Goal: Task Accomplishment & Management: Use online tool/utility

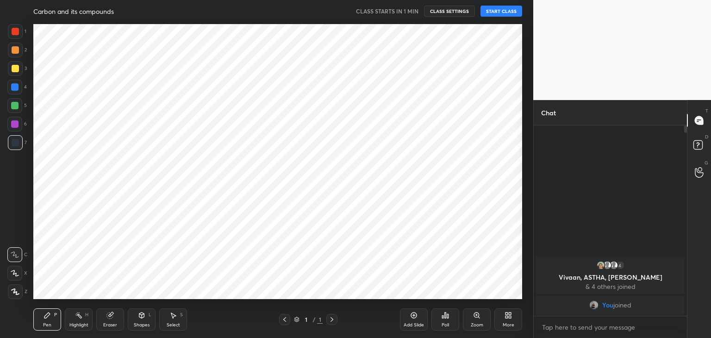
scroll to position [46009, 45792]
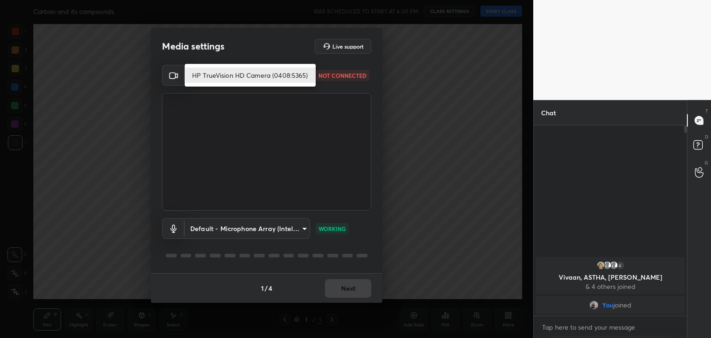
click at [268, 72] on body "1 2 3 4 5 6 7 C X Z C X Z E E Erase all H H Carbon and its compounds WAS SCHEDU…" at bounding box center [355, 169] width 711 height 338
click at [268, 72] on li "HP TrueVision HD Camera (0408:5365)" at bounding box center [250, 75] width 131 height 15
type input "5c80a9e19d2e9e2fe24967a74ee7a2edf476ae3d53d3cf9234d22635c968b3c5"
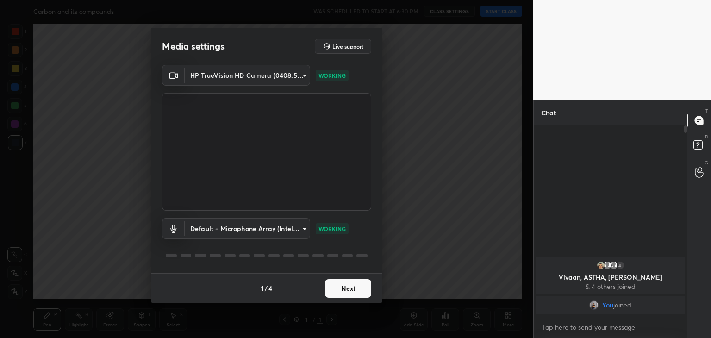
click at [337, 282] on button "Next" at bounding box center [348, 288] width 46 height 19
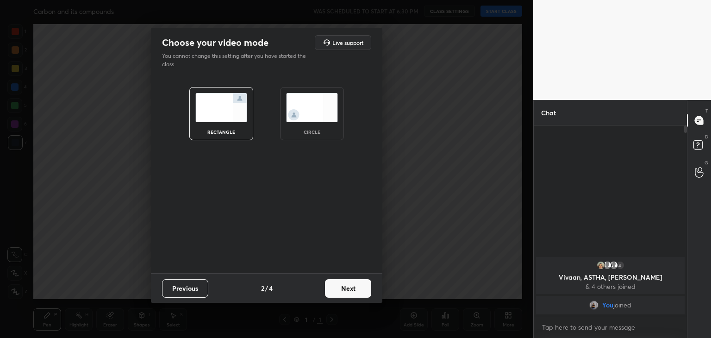
click at [298, 95] on img at bounding box center [312, 107] width 52 height 29
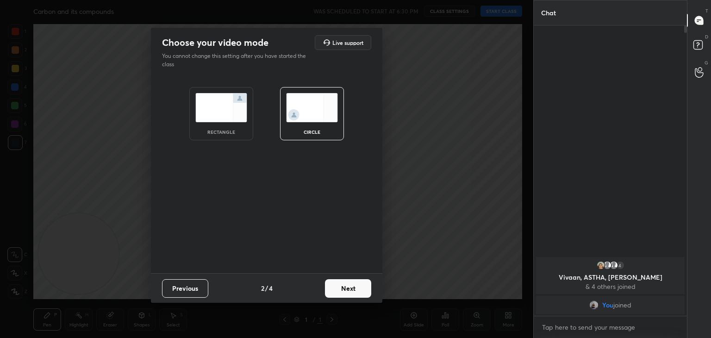
scroll to position [211, 150]
click at [339, 280] on button "Next" at bounding box center [348, 288] width 46 height 19
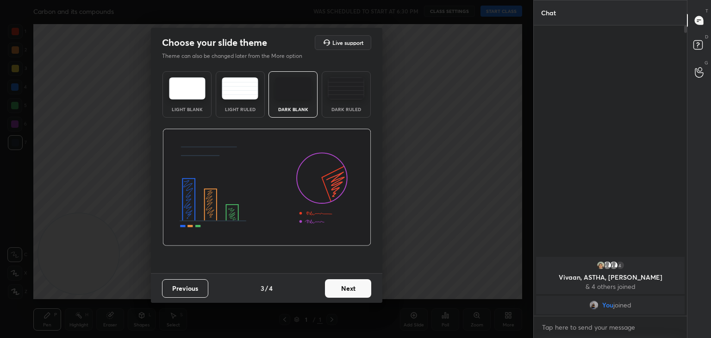
click at [339, 288] on button "Next" at bounding box center [348, 288] width 46 height 19
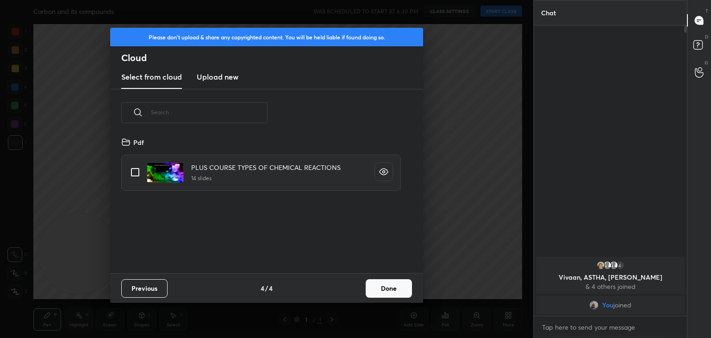
scroll to position [137, 297]
click at [218, 66] on new "Upload new" at bounding box center [218, 77] width 42 height 23
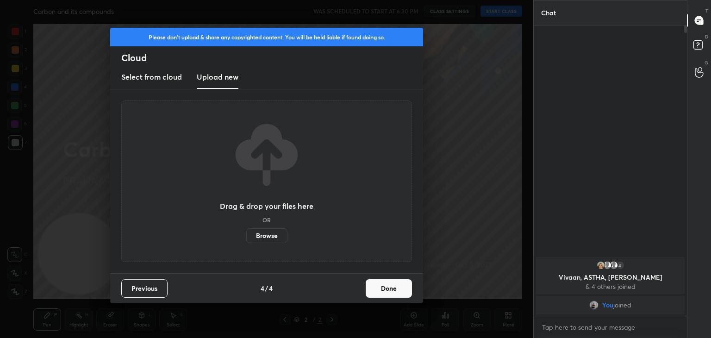
click at [276, 234] on label "Browse" at bounding box center [266, 235] width 41 height 15
click at [246, 234] on input "Browse" at bounding box center [246, 235] width 0 height 15
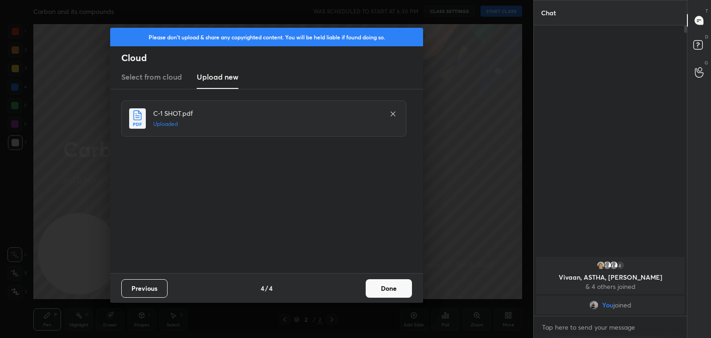
click at [389, 290] on button "Done" at bounding box center [389, 288] width 46 height 19
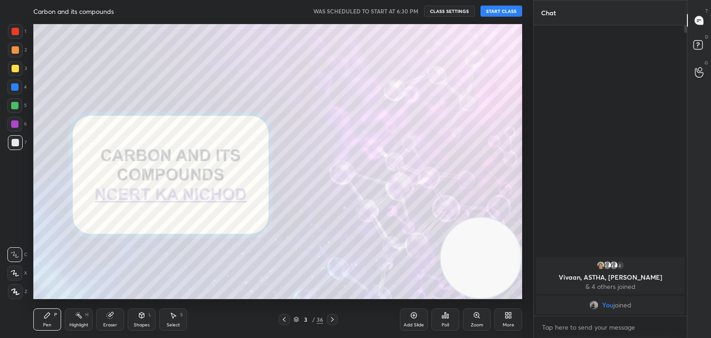
drag, startPoint x: 95, startPoint y: 245, endPoint x: 536, endPoint y: 250, distance: 441.2
click at [536, 250] on div "1 2 3 4 5 6 7 C X Z C X Z E E Erase all H H Carbon and its compounds WAS SCHEDU…" at bounding box center [355, 169] width 711 height 338
click at [492, 9] on button "START CLASS" at bounding box center [501, 11] width 42 height 11
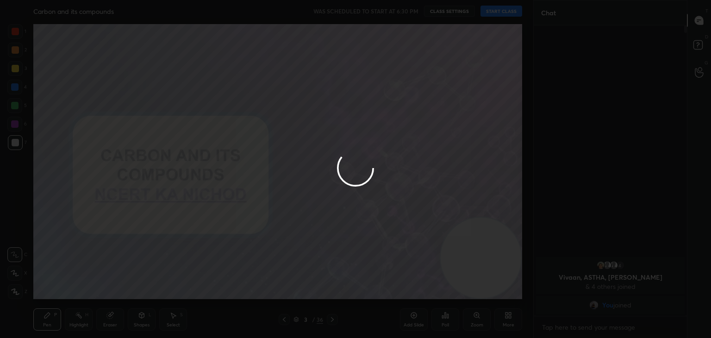
type textarea "x"
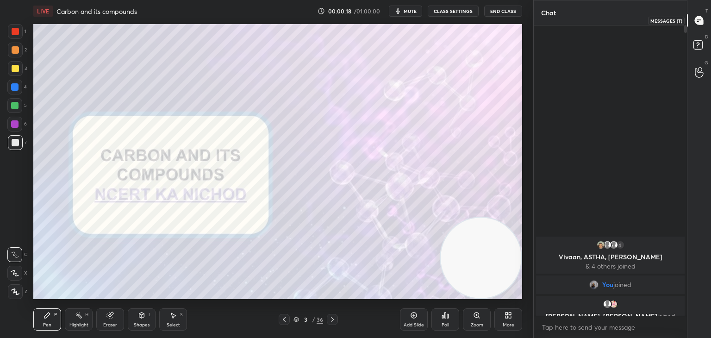
click at [698, 20] on icon at bounding box center [699, 20] width 8 height 8
drag, startPoint x: 686, startPoint y: 30, endPoint x: 670, endPoint y: 146, distance: 117.6
click at [670, 146] on div "4 Vivaan, ASTHA, [PERSON_NAME] & 4 others joined You joined [PERSON_NAME], [PER…" at bounding box center [610, 170] width 153 height 290
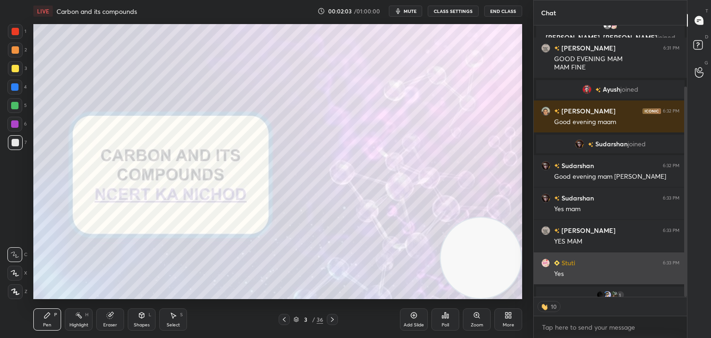
scroll to position [79, 0]
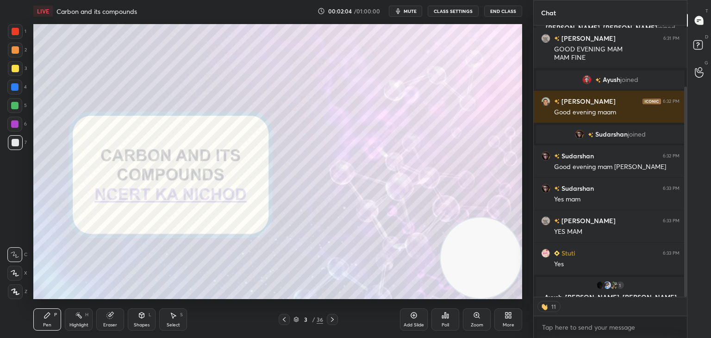
click at [330, 316] on icon at bounding box center [332, 319] width 7 height 7
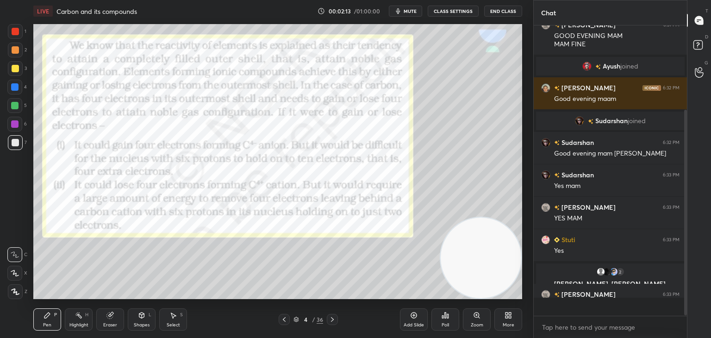
scroll to position [287, 150]
click at [15, 33] on div at bounding box center [15, 31] width 7 height 7
click at [15, 293] on icon at bounding box center [15, 292] width 7 height 6
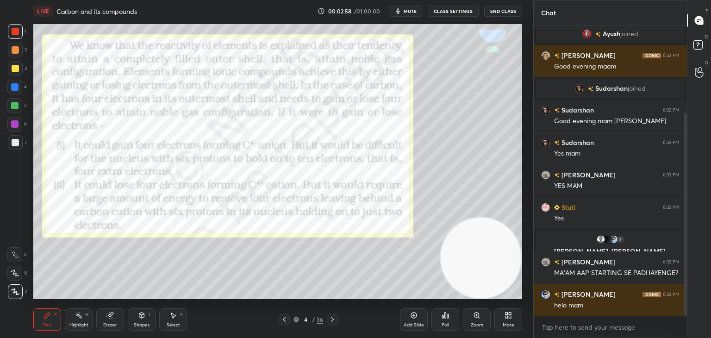
scroll to position [166, 0]
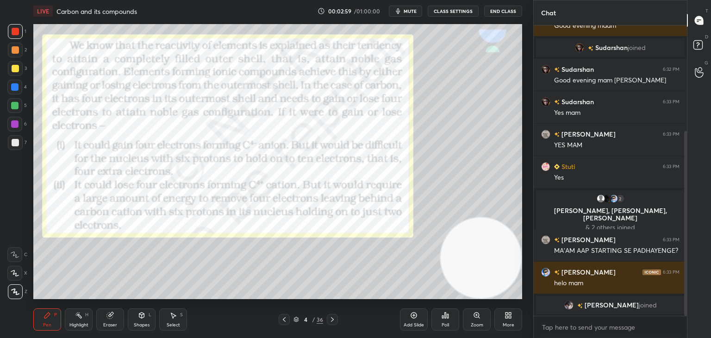
click at [18, 142] on div at bounding box center [15, 142] width 7 height 7
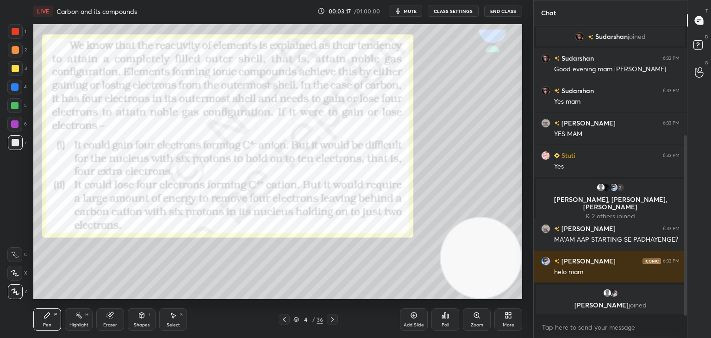
scroll to position [220, 0]
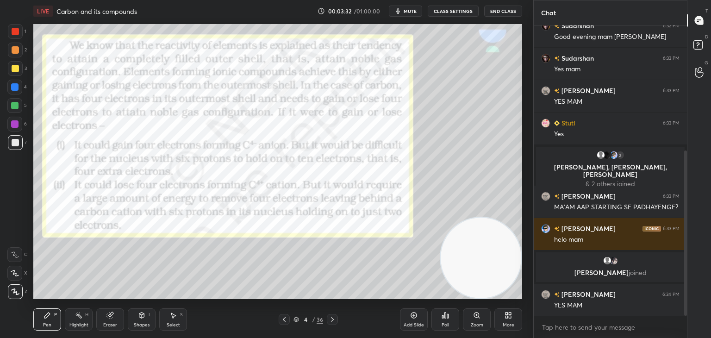
click at [15, 126] on div at bounding box center [14, 123] width 7 height 7
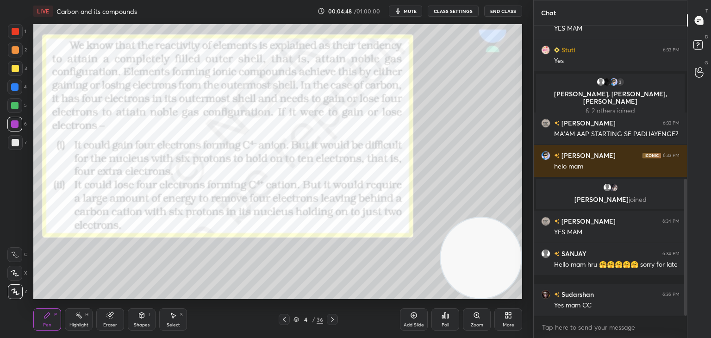
scroll to position [326, 0]
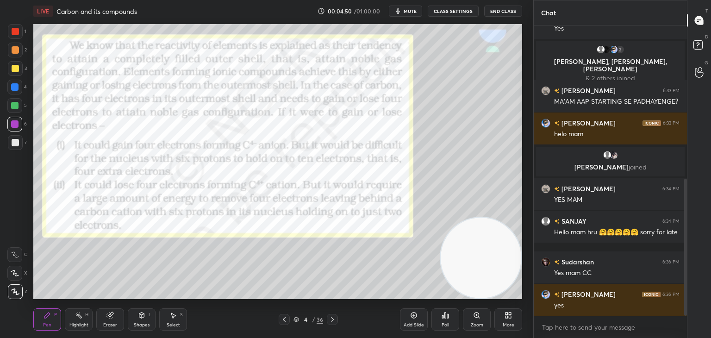
click at [405, 317] on div "Add Slide" at bounding box center [414, 319] width 28 height 22
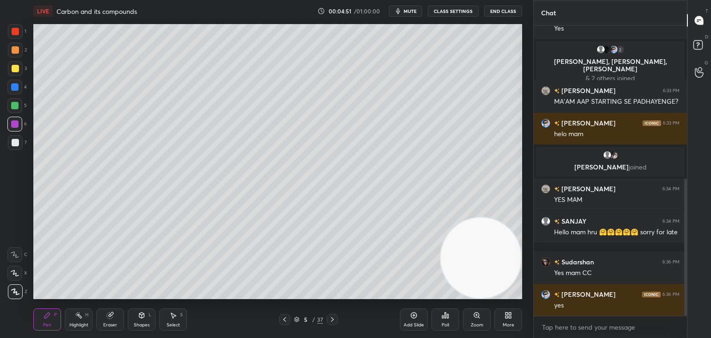
drag, startPoint x: 15, startPoint y: 142, endPoint x: 30, endPoint y: 122, distance: 25.2
click at [15, 141] on div at bounding box center [15, 142] width 7 height 7
click at [105, 318] on div "Eraser" at bounding box center [110, 319] width 28 height 22
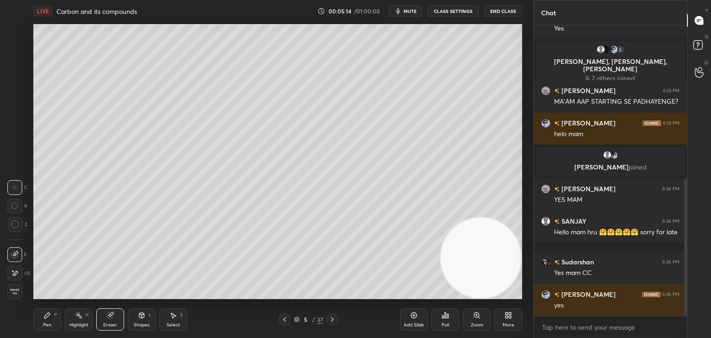
click at [50, 321] on div "Pen P" at bounding box center [47, 319] width 28 height 22
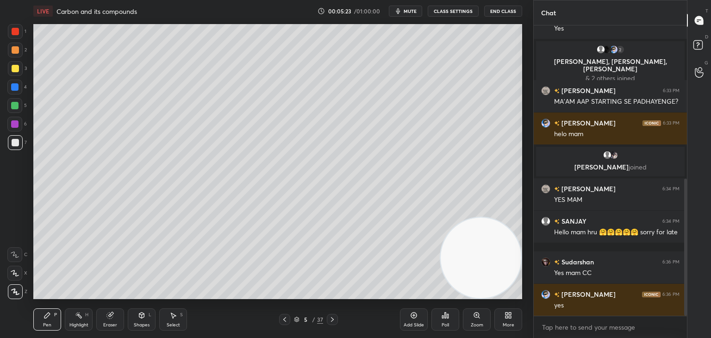
scroll to position [358, 0]
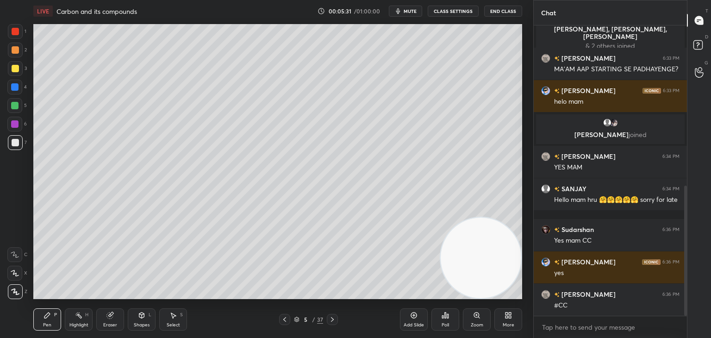
click at [331, 318] on icon at bounding box center [332, 319] width 3 height 5
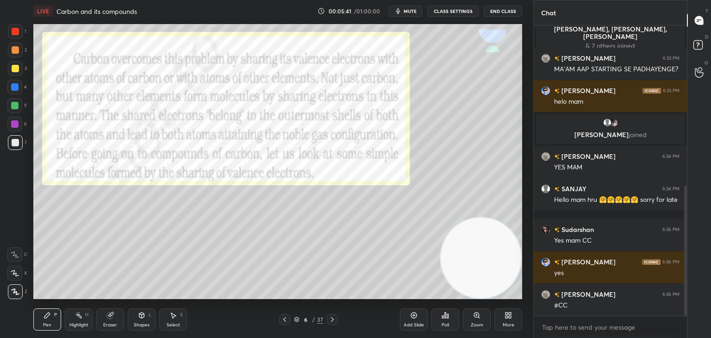
click at [14, 31] on div at bounding box center [15, 31] width 7 height 7
click at [13, 145] on div at bounding box center [15, 142] width 7 height 7
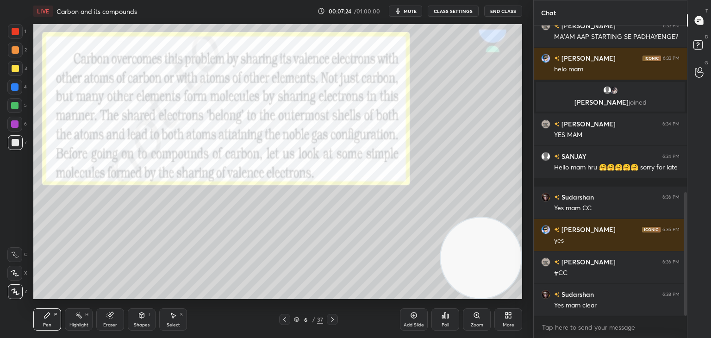
scroll to position [423, 0]
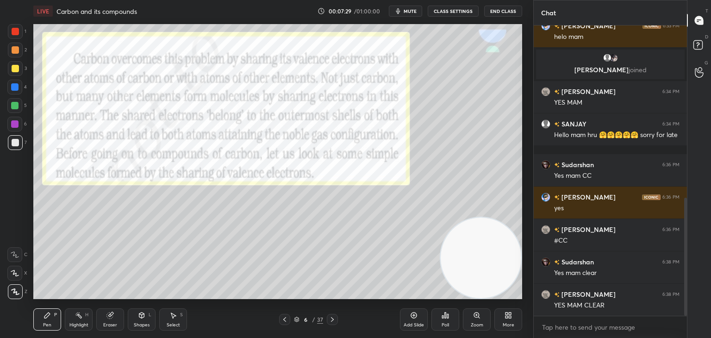
click at [330, 319] on icon at bounding box center [332, 319] width 7 height 7
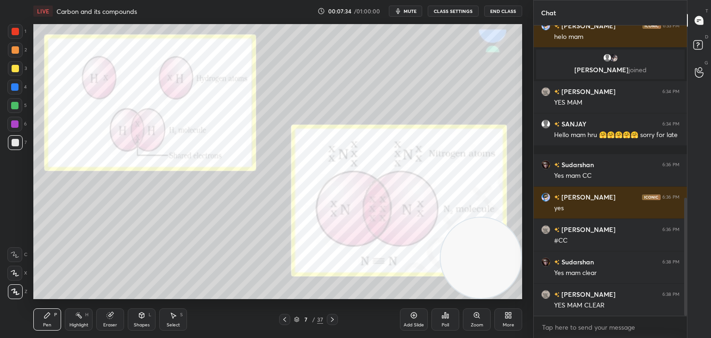
click at [19, 33] on div at bounding box center [15, 31] width 7 height 7
click at [18, 141] on div at bounding box center [15, 142] width 7 height 7
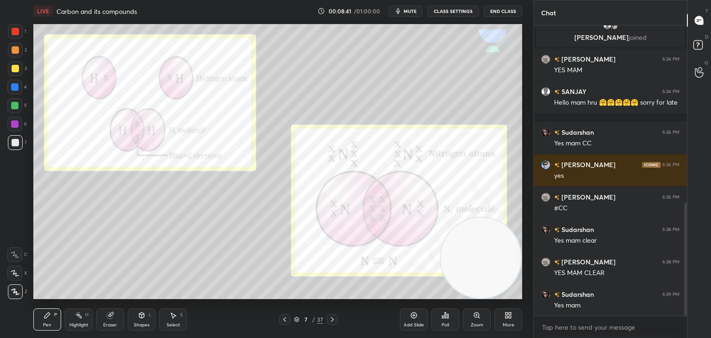
click at [405, 315] on div "Add Slide" at bounding box center [414, 319] width 28 height 22
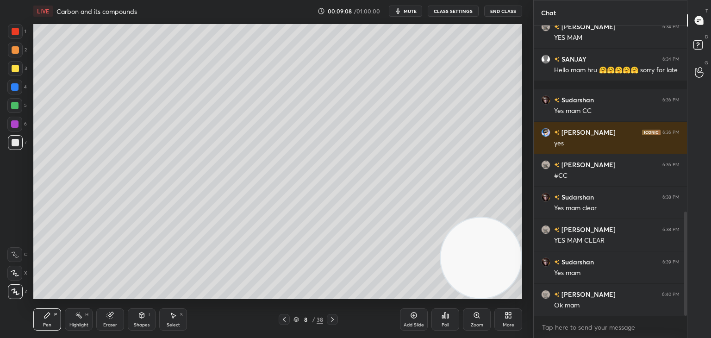
scroll to position [520, 0]
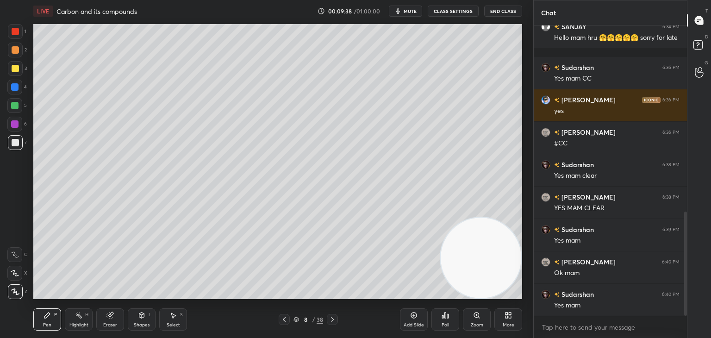
click at [333, 321] on icon at bounding box center [332, 319] width 7 height 7
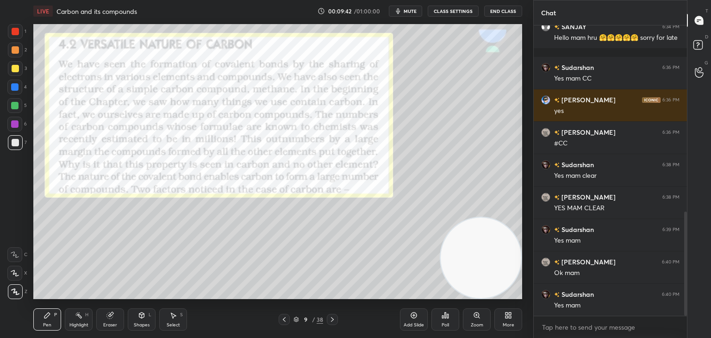
click at [19, 33] on div at bounding box center [15, 31] width 15 height 15
click at [332, 323] on icon at bounding box center [332, 319] width 7 height 7
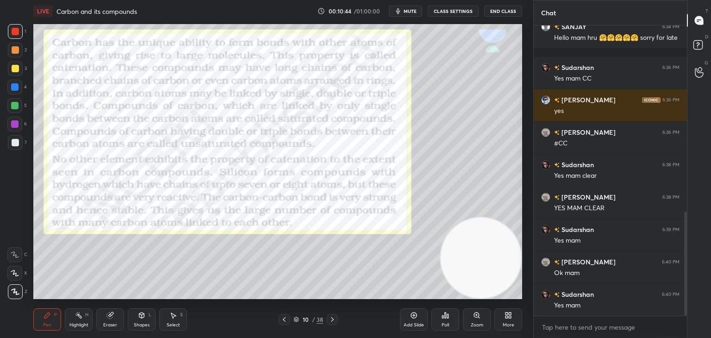
click at [15, 144] on div at bounding box center [15, 142] width 7 height 7
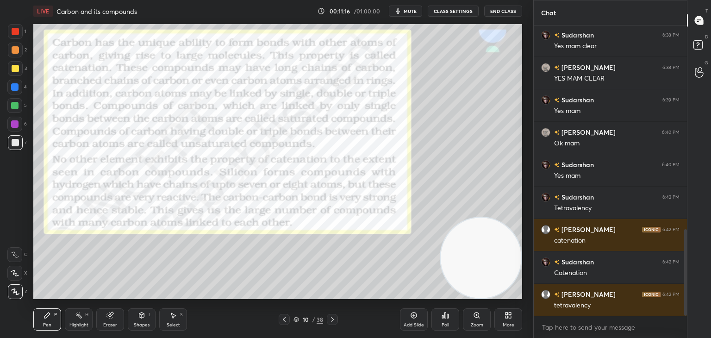
scroll to position [682, 0]
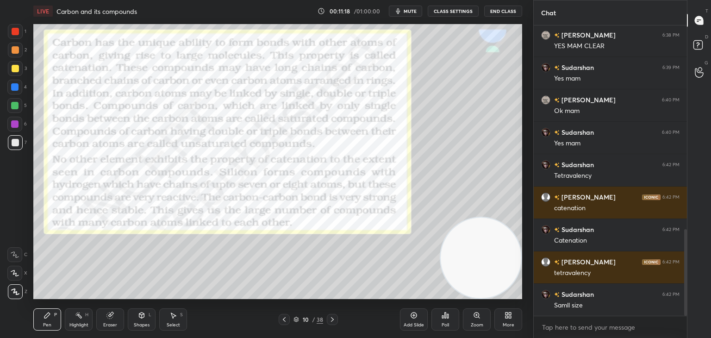
click at [333, 316] on icon at bounding box center [332, 319] width 7 height 7
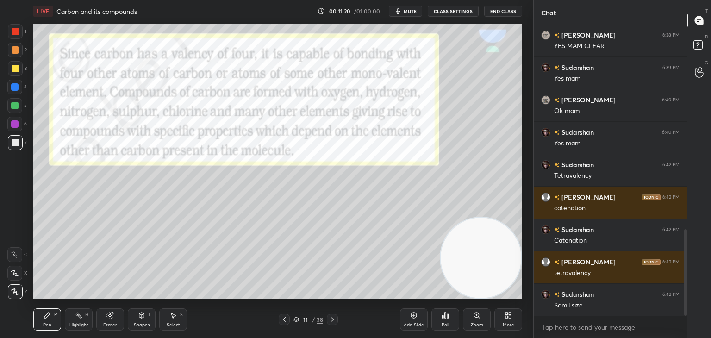
click at [282, 317] on icon at bounding box center [284, 319] width 7 height 7
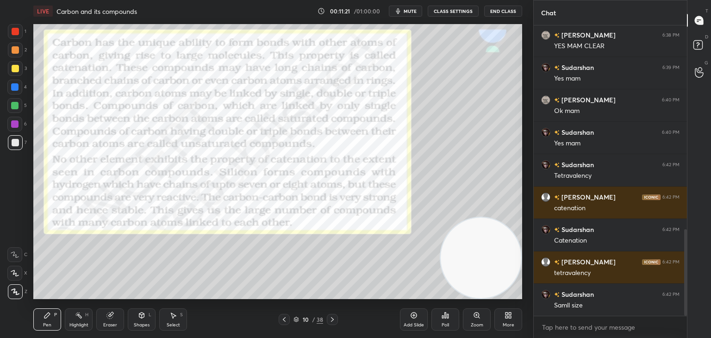
scroll to position [692, 0]
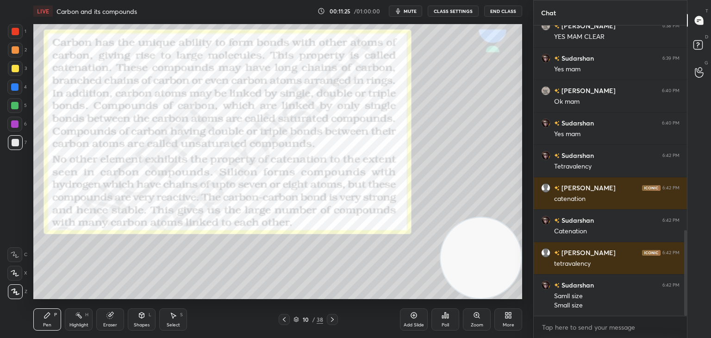
click at [16, 34] on div at bounding box center [15, 31] width 7 height 7
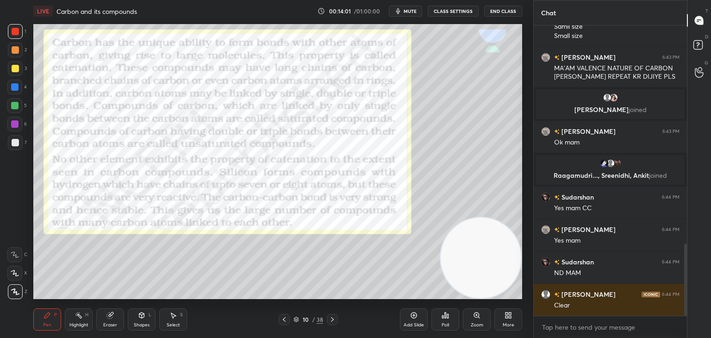
scroll to position [881, 0]
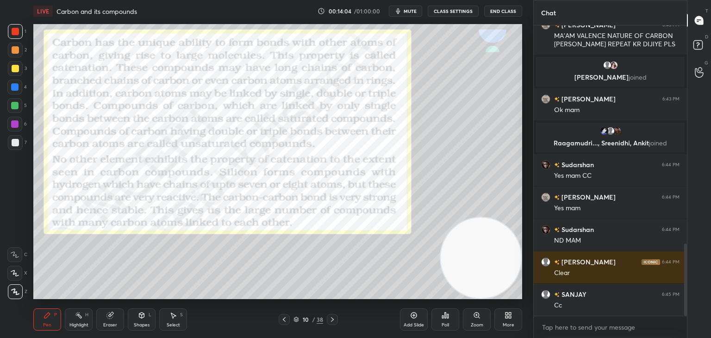
click at [333, 319] on icon at bounding box center [332, 319] width 7 height 7
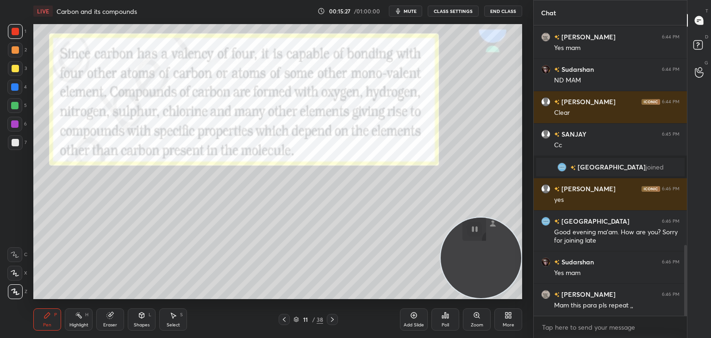
scroll to position [940, 0]
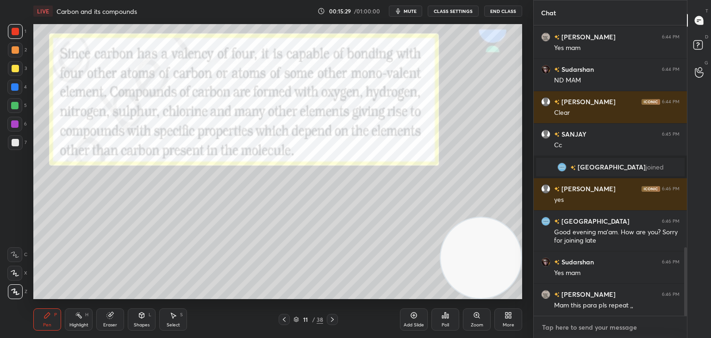
type textarea "x"
click at [601, 329] on textarea at bounding box center [610, 327] width 138 height 15
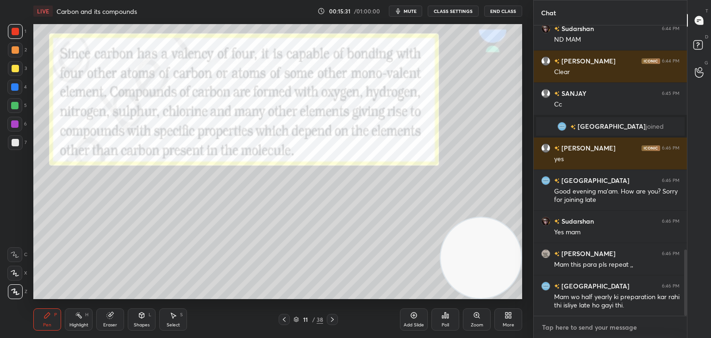
paste textarea "[URL][DOMAIN_NAME]"
type textarea "[URL][DOMAIN_NAME]"
type textarea "x"
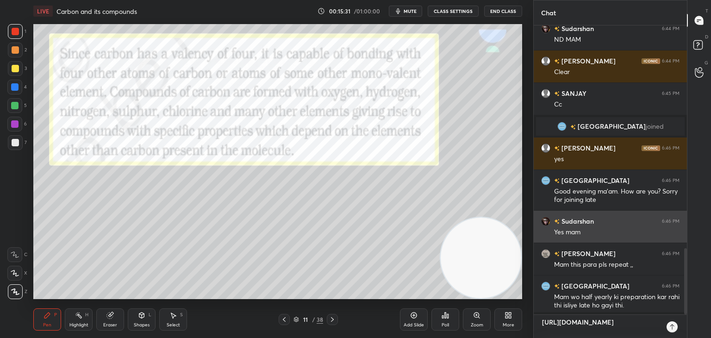
scroll to position [211, 150]
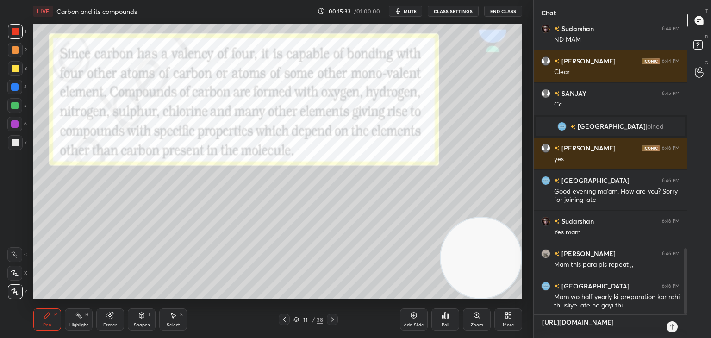
type textarea "[URL][DOMAIN_NAME]"
type textarea "x"
click at [668, 327] on div at bounding box center [672, 326] width 11 height 11
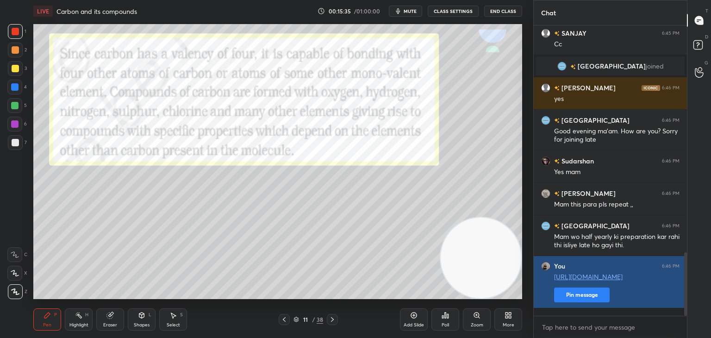
click at [583, 302] on button "Pin message" at bounding box center [582, 294] width 56 height 15
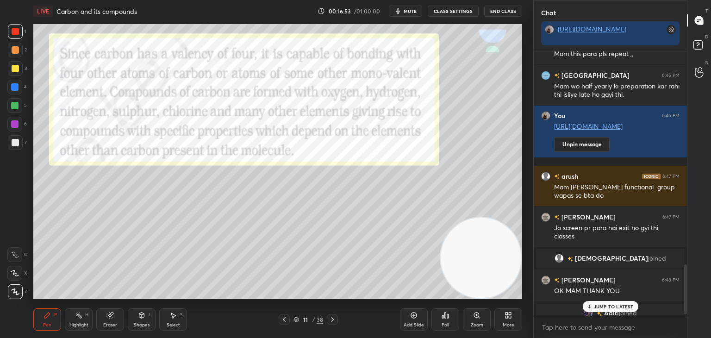
scroll to position [1133, 0]
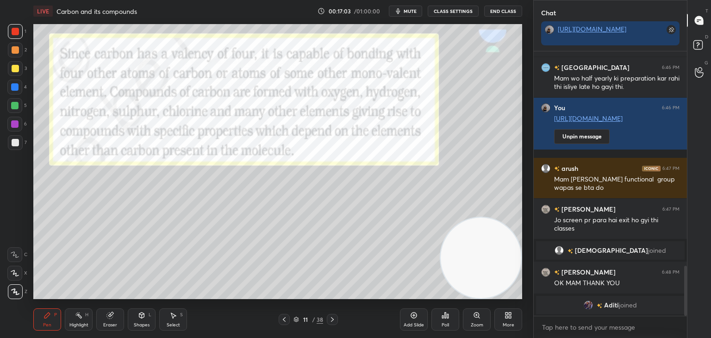
click at [331, 319] on icon at bounding box center [332, 319] width 7 height 7
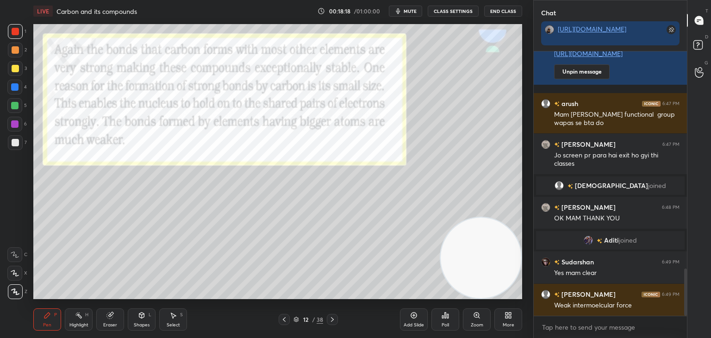
scroll to position [1211, 0]
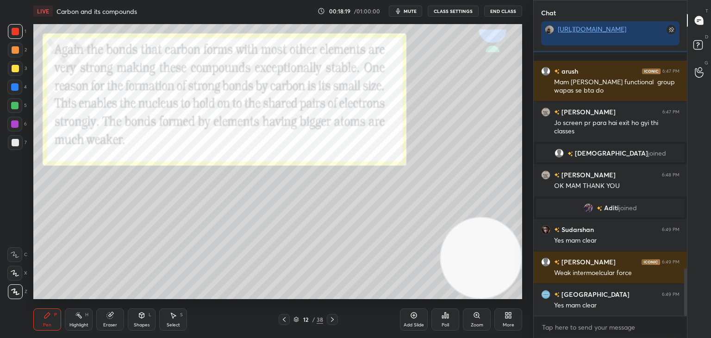
click at [330, 318] on icon at bounding box center [332, 319] width 7 height 7
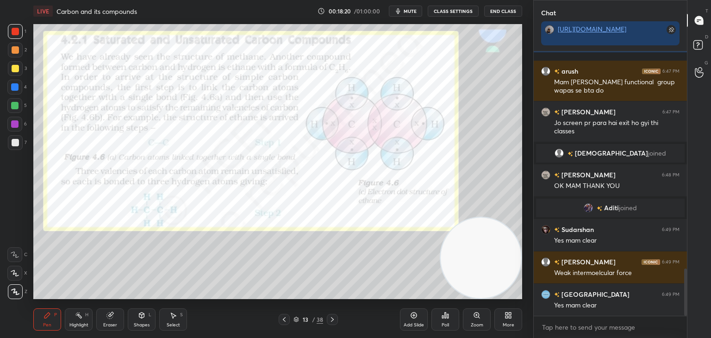
scroll to position [1243, 0]
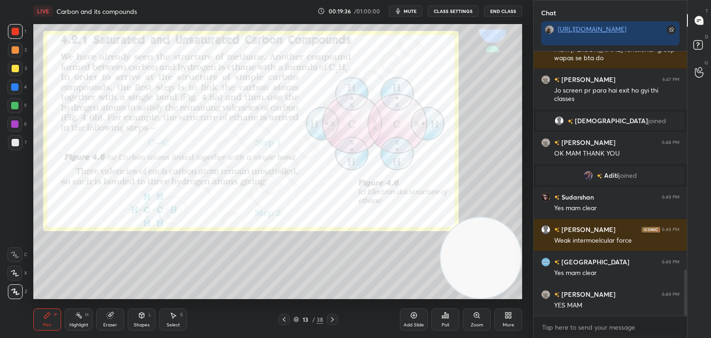
drag, startPoint x: 416, startPoint y: 317, endPoint x: 400, endPoint y: 303, distance: 21.0
click at [414, 317] on icon at bounding box center [413, 315] width 7 height 7
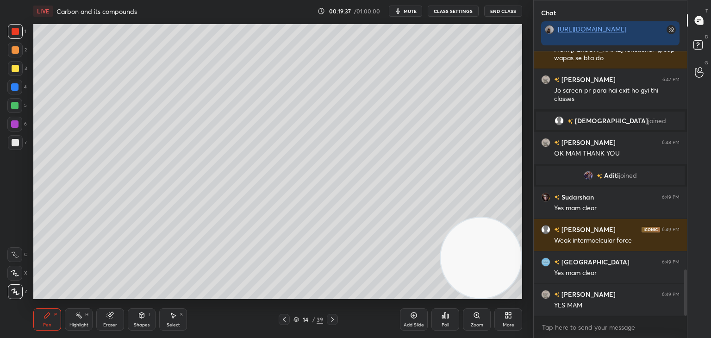
click at [15, 146] on div at bounding box center [15, 142] width 7 height 7
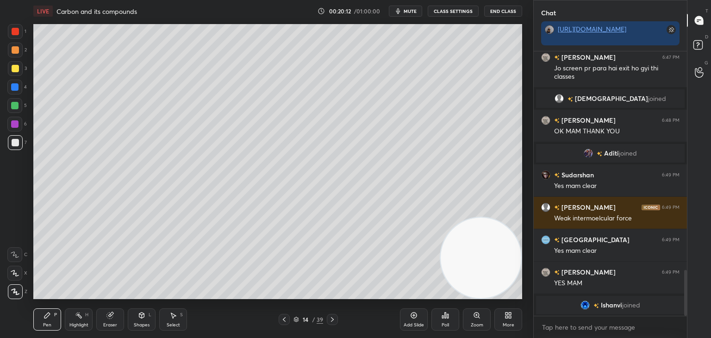
scroll to position [1287, 0]
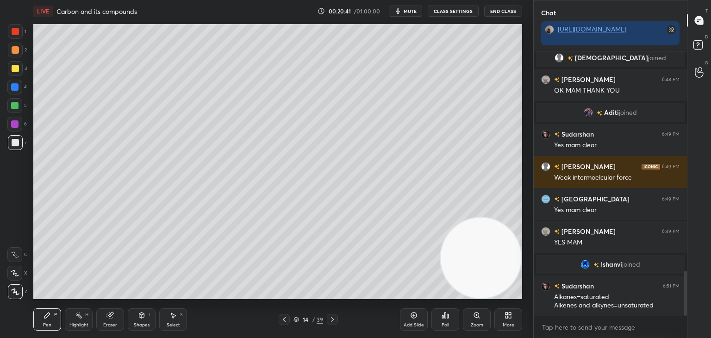
click at [398, 7] on icon "button" at bounding box center [397, 10] width 7 height 7
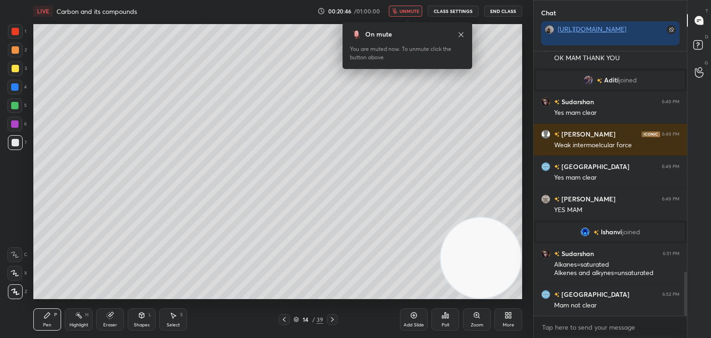
scroll to position [1352, 0]
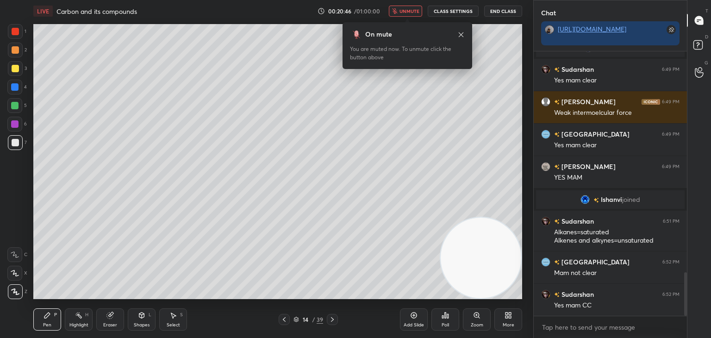
click at [413, 11] on span "unmute" at bounding box center [409, 11] width 20 height 6
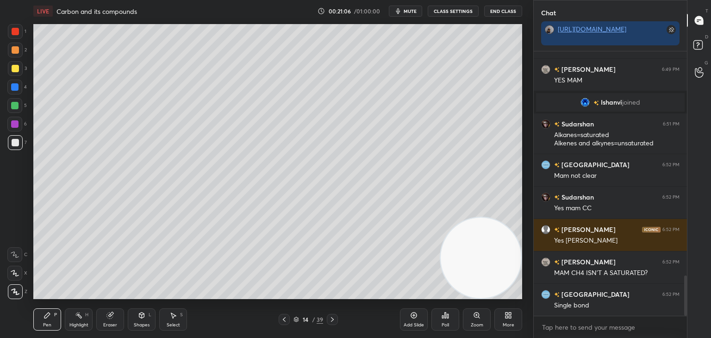
scroll to position [1481, 0]
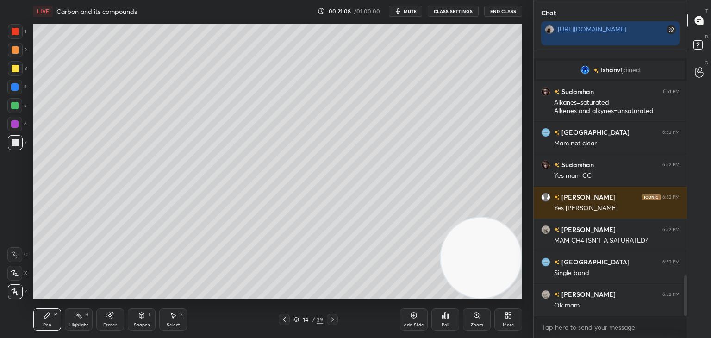
drag, startPoint x: 407, startPoint y: 313, endPoint x: 402, endPoint y: 303, distance: 12.0
click at [407, 313] on div "Add Slide" at bounding box center [414, 319] width 28 height 22
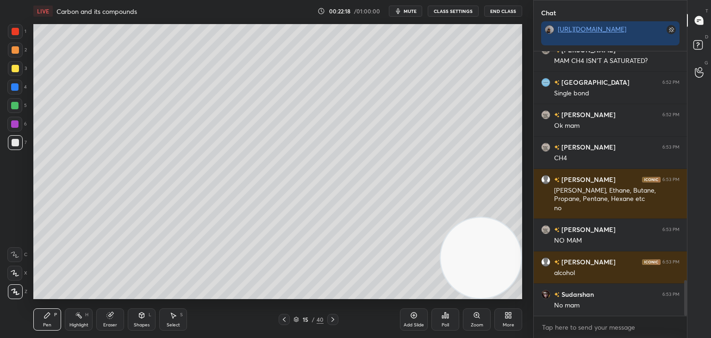
scroll to position [1693, 0]
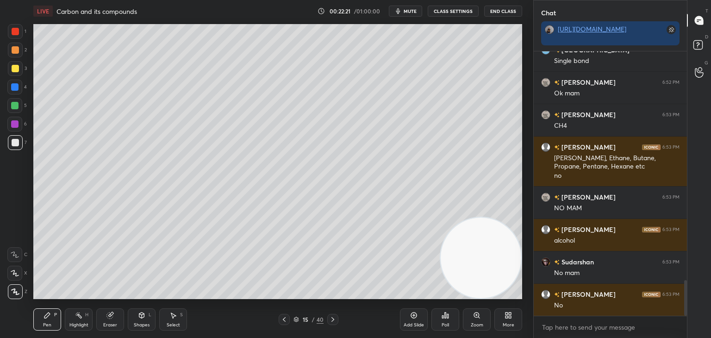
click at [329, 319] on icon at bounding box center [332, 319] width 7 height 7
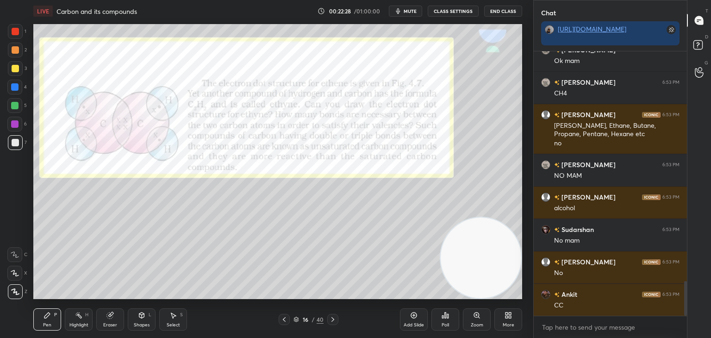
scroll to position [1758, 0]
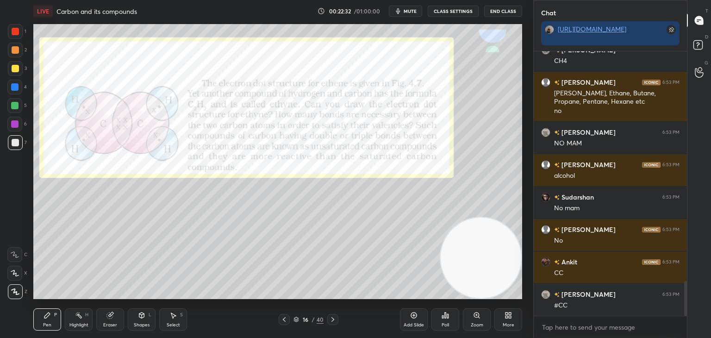
click at [19, 33] on div at bounding box center [15, 31] width 15 height 15
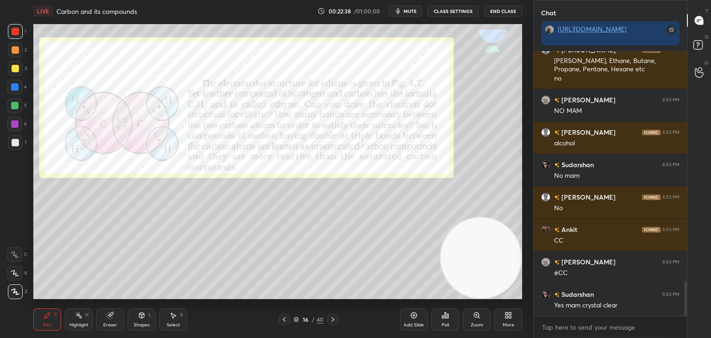
drag, startPoint x: 403, startPoint y: 320, endPoint x: 401, endPoint y: 312, distance: 8.9
click at [402, 319] on div "Add Slide" at bounding box center [414, 319] width 28 height 22
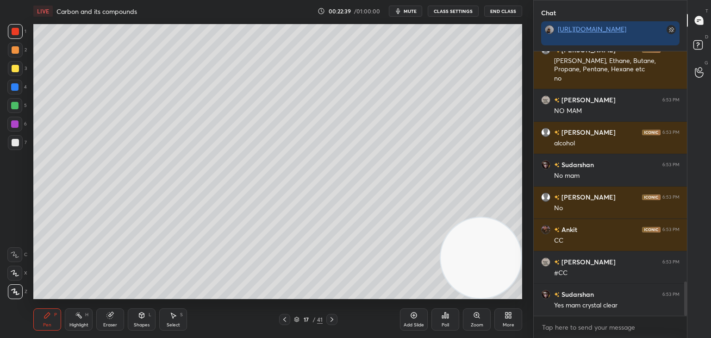
click at [16, 141] on div at bounding box center [15, 142] width 7 height 7
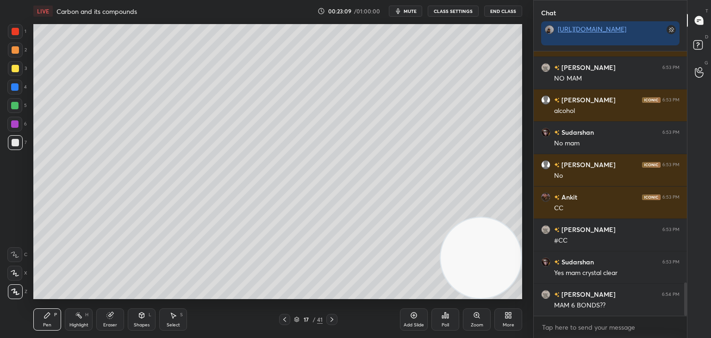
scroll to position [1855, 0]
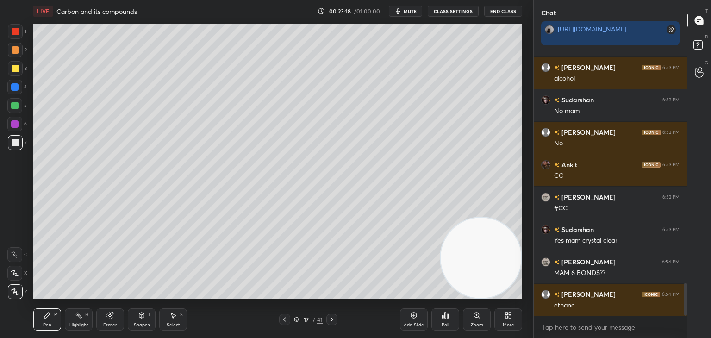
click at [16, 65] on div at bounding box center [15, 68] width 7 height 7
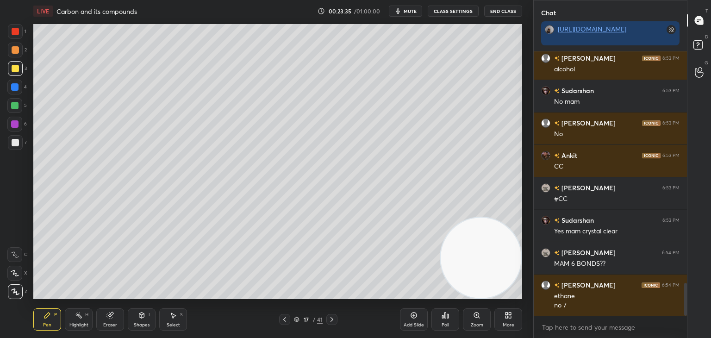
click at [13, 104] on div at bounding box center [14, 105] width 7 height 7
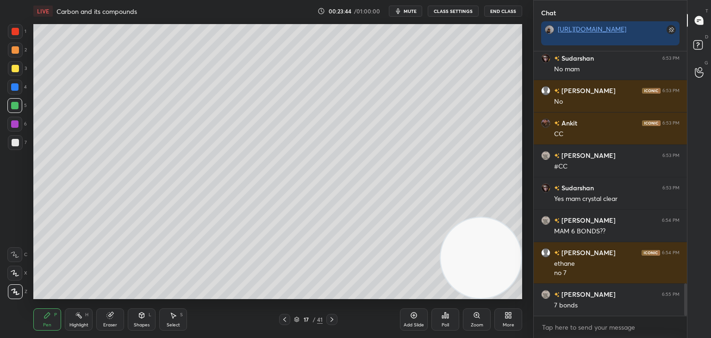
drag, startPoint x: 15, startPoint y: 51, endPoint x: 31, endPoint y: 54, distance: 17.0
click at [15, 52] on div at bounding box center [15, 49] width 7 height 7
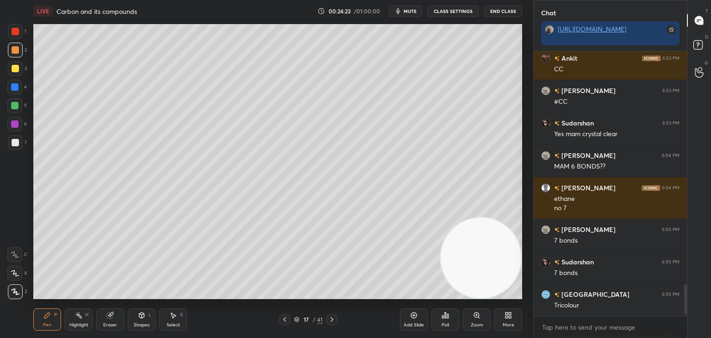
scroll to position [2059, 0]
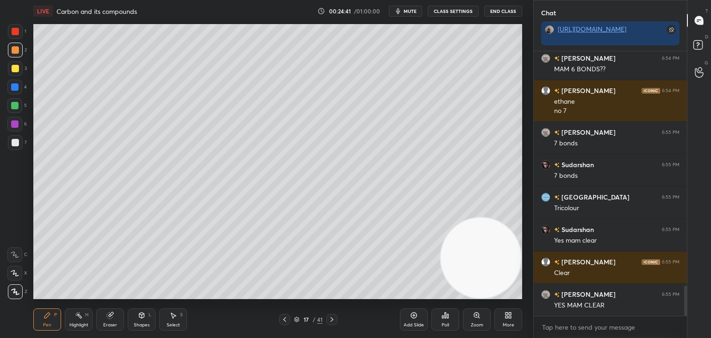
click at [330, 319] on icon at bounding box center [331, 319] width 7 height 7
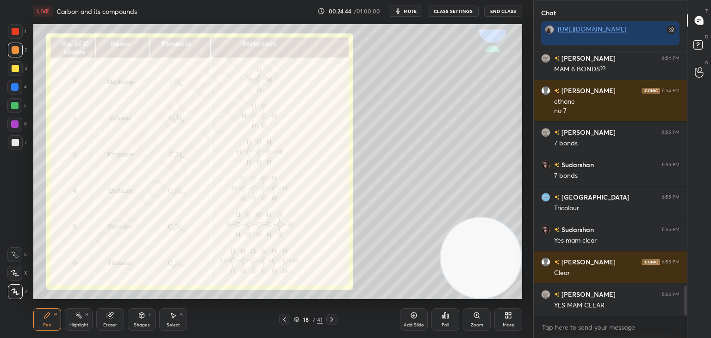
click at [329, 319] on icon at bounding box center [331, 319] width 7 height 7
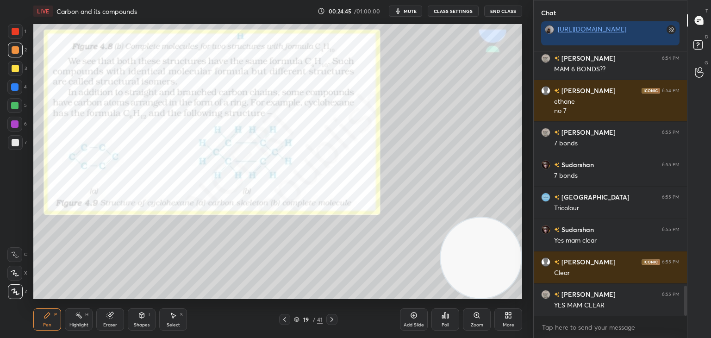
click at [329, 319] on icon at bounding box center [331, 319] width 7 height 7
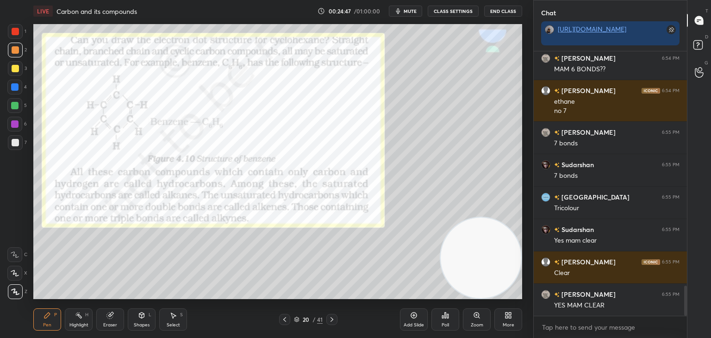
click at [285, 322] on icon at bounding box center [284, 319] width 7 height 7
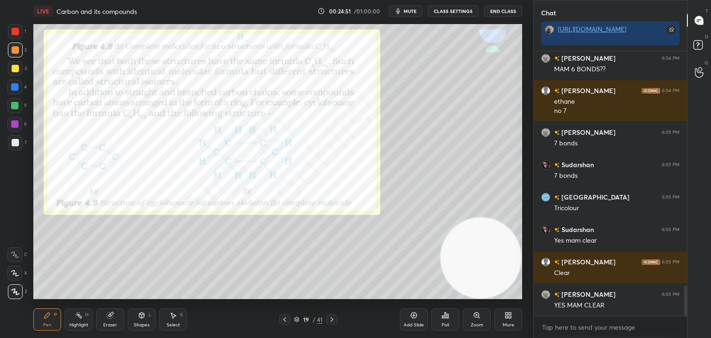
click at [287, 317] on icon at bounding box center [284, 319] width 7 height 7
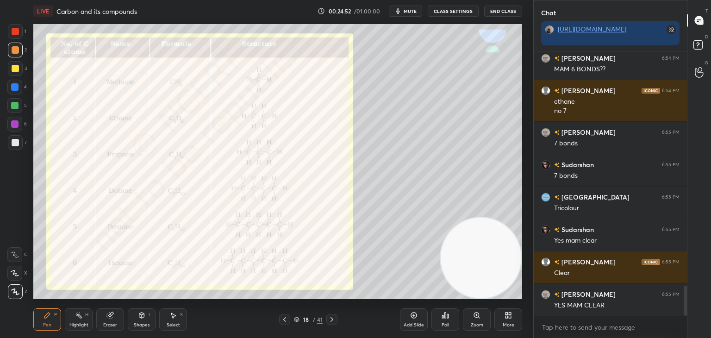
click at [287, 317] on icon at bounding box center [284, 319] width 7 height 7
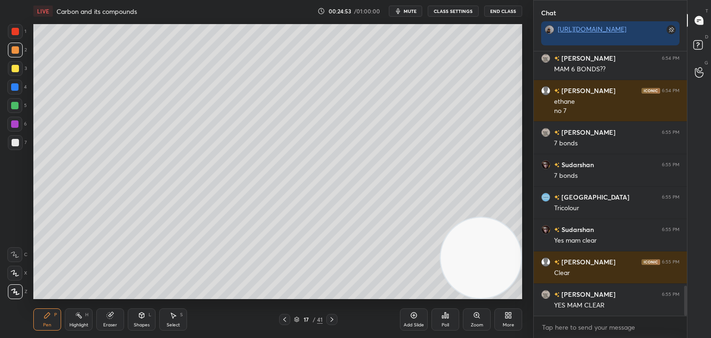
click at [408, 321] on div "Add Slide" at bounding box center [414, 319] width 28 height 22
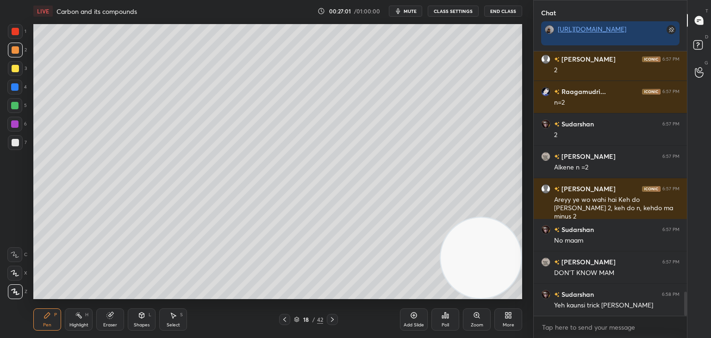
scroll to position [2627, 0]
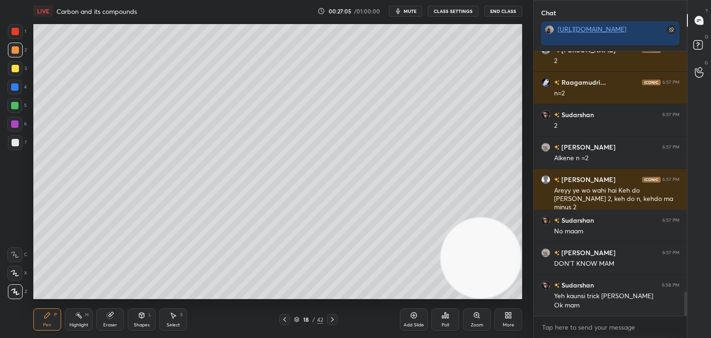
click at [329, 316] on icon at bounding box center [332, 319] width 7 height 7
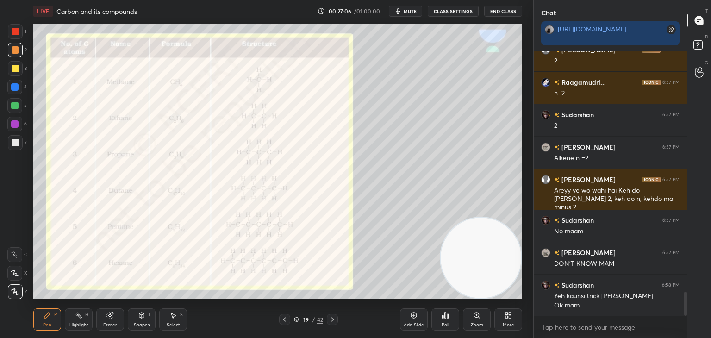
click at [329, 316] on icon at bounding box center [332, 319] width 7 height 7
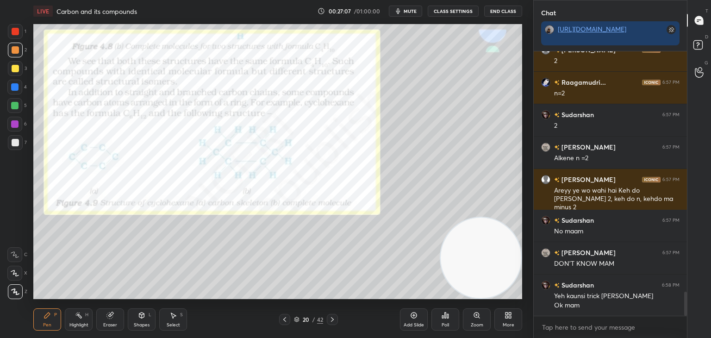
scroll to position [2660, 0]
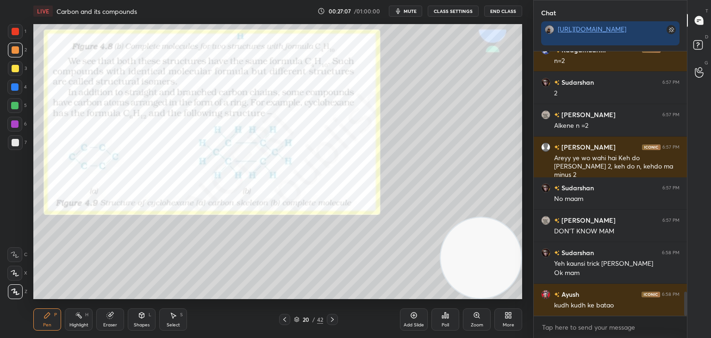
click at [329, 316] on icon at bounding box center [332, 319] width 7 height 7
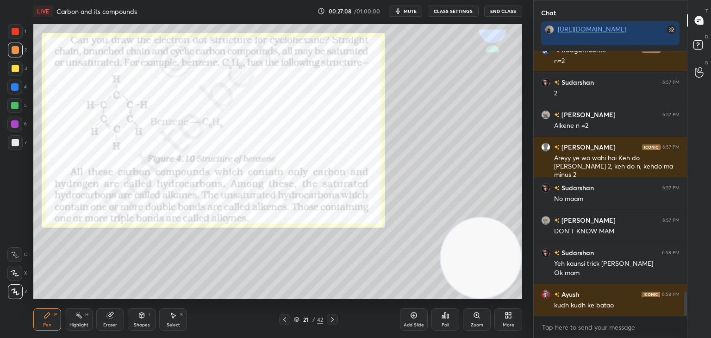
click at [329, 316] on icon at bounding box center [332, 319] width 7 height 7
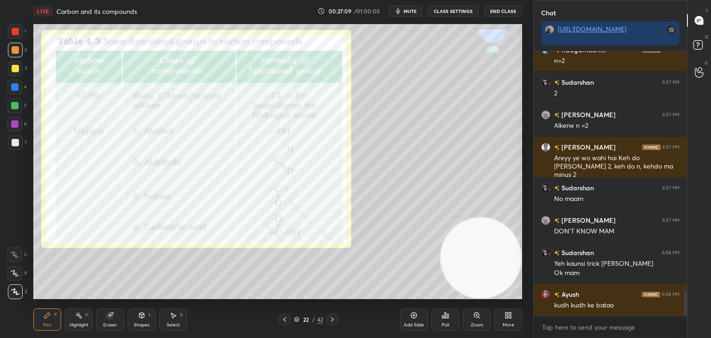
click at [329, 316] on icon at bounding box center [332, 319] width 7 height 7
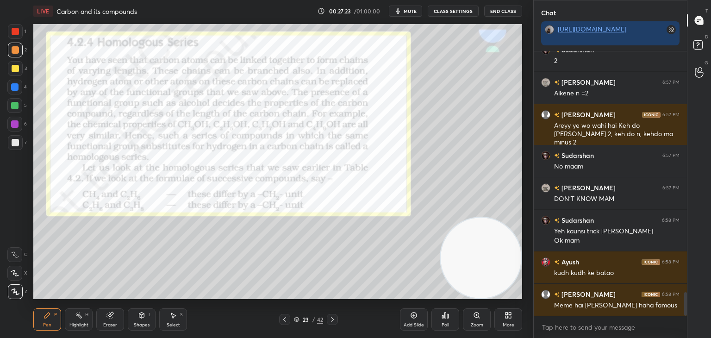
scroll to position [2725, 0]
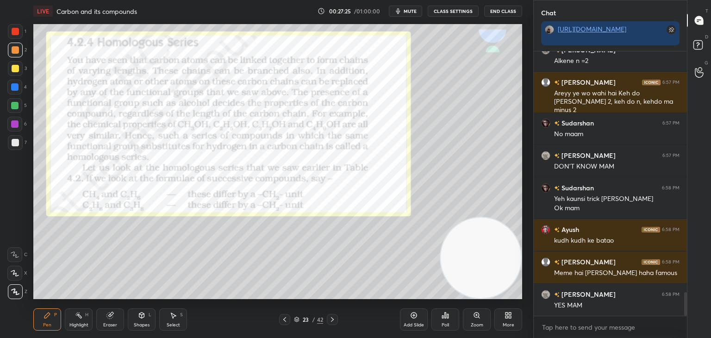
click at [18, 34] on div at bounding box center [15, 31] width 7 height 7
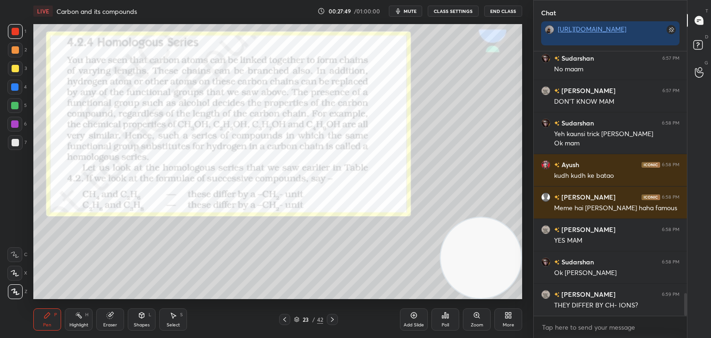
scroll to position [2812, 0]
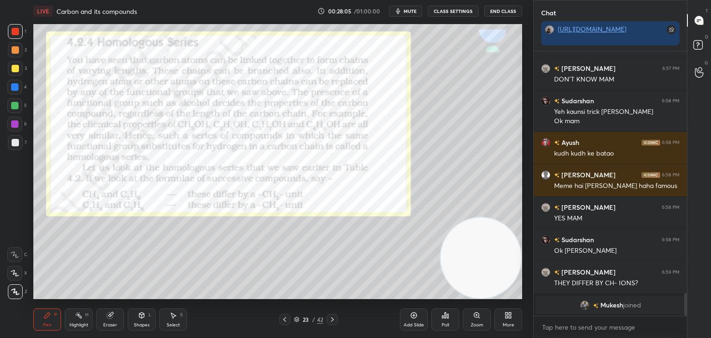
drag, startPoint x: 14, startPoint y: 137, endPoint x: 19, endPoint y: 132, distance: 6.6
click at [14, 137] on div at bounding box center [15, 142] width 15 height 15
click at [444, 222] on div "Setting up your live class Poll for secs No correct answer Start poll" at bounding box center [277, 161] width 489 height 275
click at [15, 32] on div at bounding box center [15, 31] width 7 height 7
click at [417, 319] on icon at bounding box center [413, 315] width 7 height 7
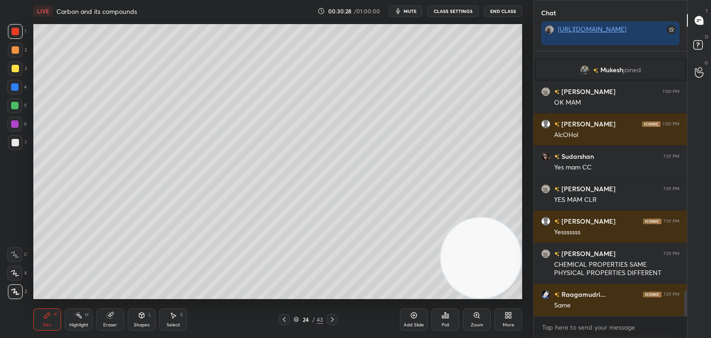
scroll to position [2597, 0]
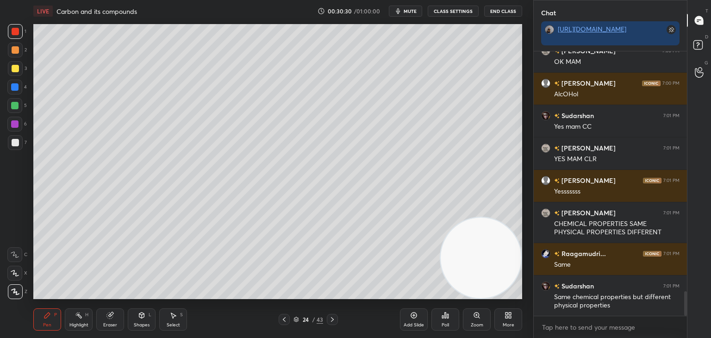
click at [285, 318] on icon at bounding box center [284, 319] width 7 height 7
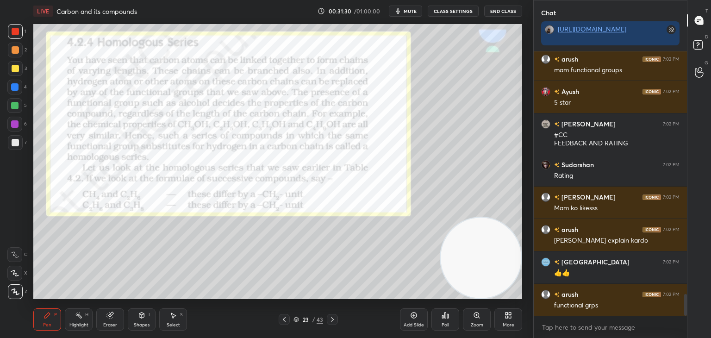
scroll to position [2962, 0]
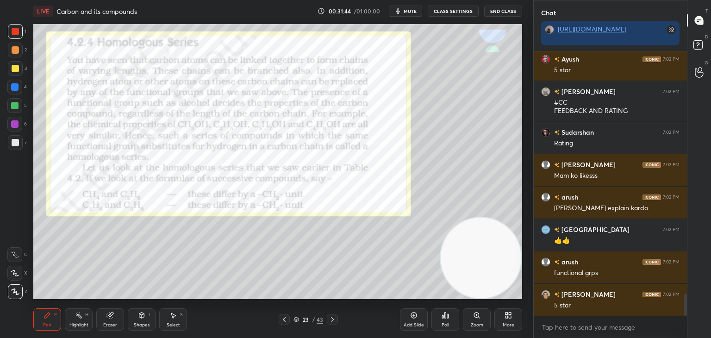
click at [335, 318] on icon at bounding box center [332, 319] width 7 height 7
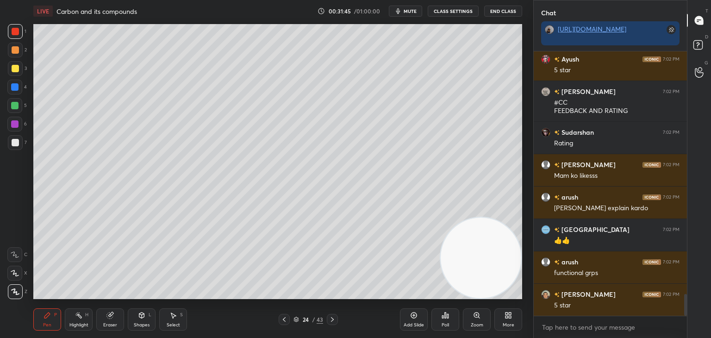
click at [334, 315] on div at bounding box center [332, 319] width 11 height 11
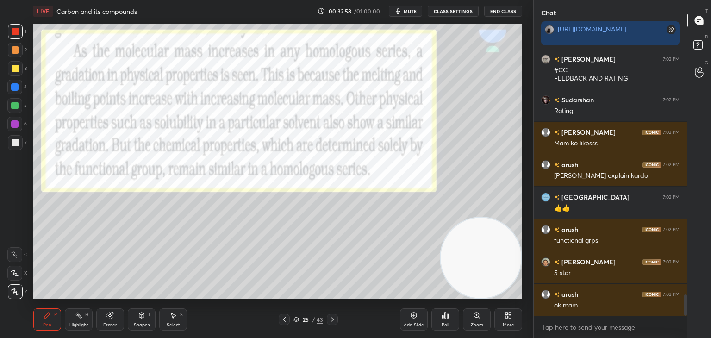
scroll to position [3026, 0]
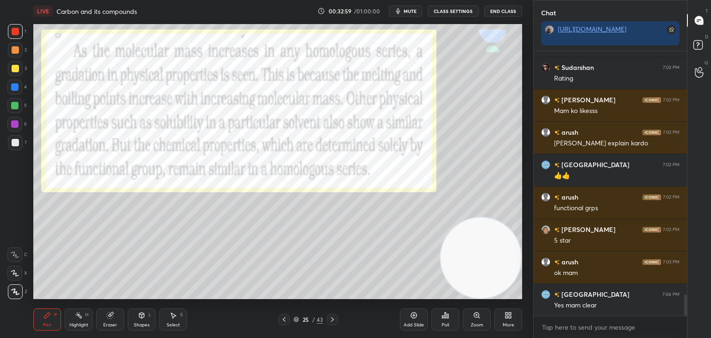
click at [333, 320] on icon at bounding box center [332, 319] width 7 height 7
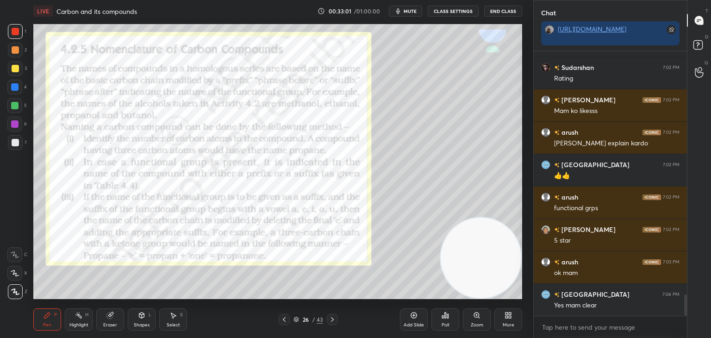
click at [331, 322] on icon at bounding box center [332, 319] width 7 height 7
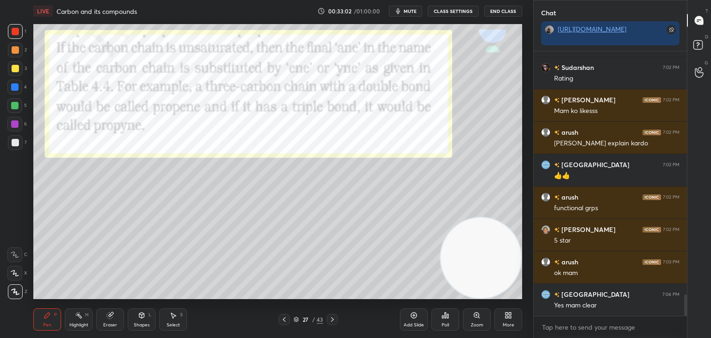
click at [332, 320] on icon at bounding box center [332, 319] width 3 height 5
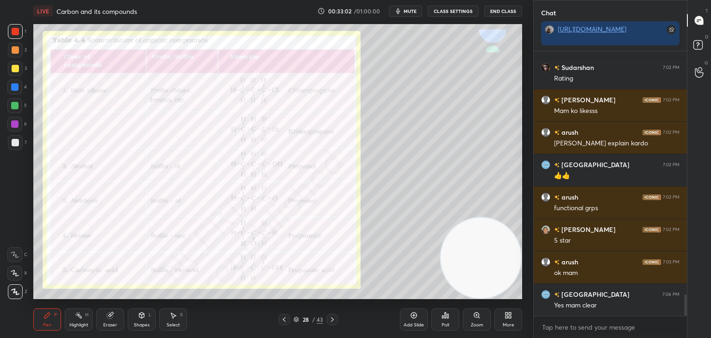
click at [332, 320] on icon at bounding box center [332, 319] width 3 height 5
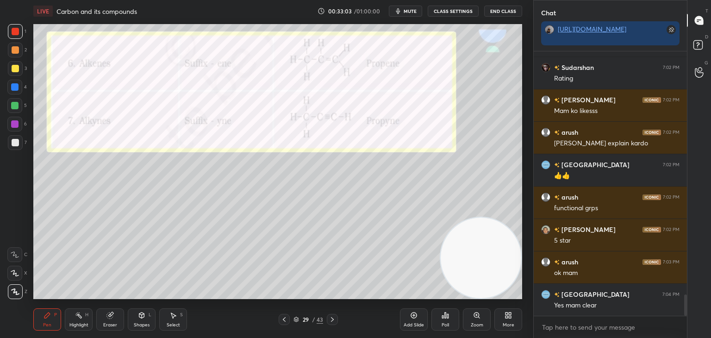
click at [333, 320] on icon at bounding box center [332, 319] width 3 height 5
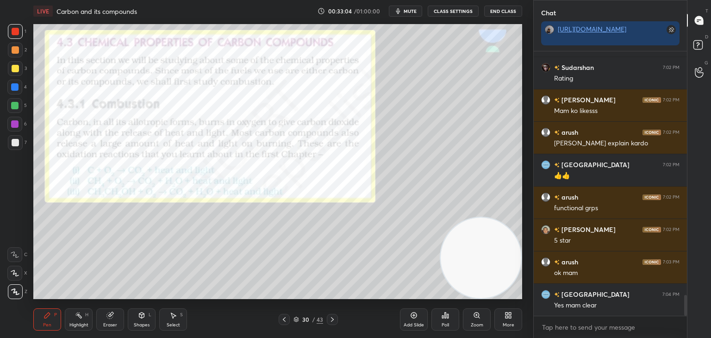
scroll to position [3059, 0]
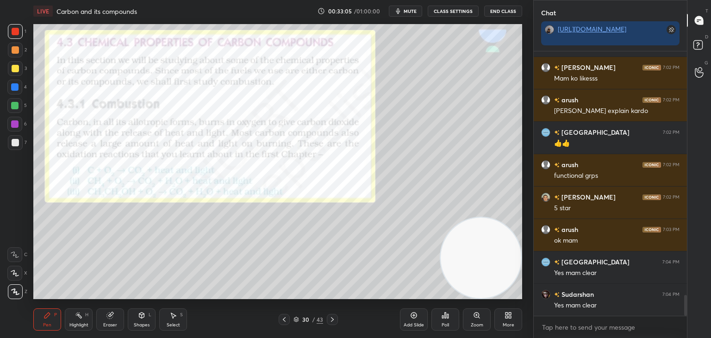
click at [283, 320] on icon at bounding box center [284, 319] width 7 height 7
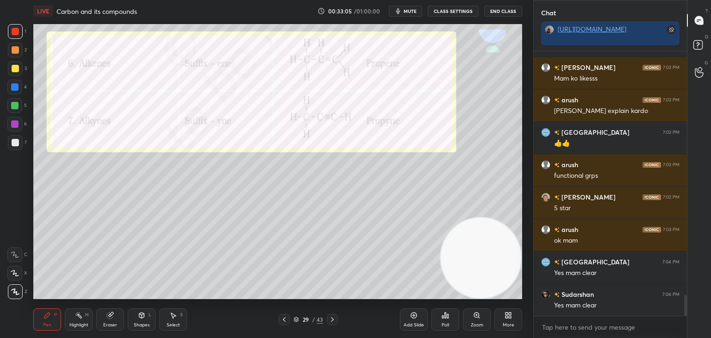
click at [283, 318] on icon at bounding box center [284, 319] width 7 height 7
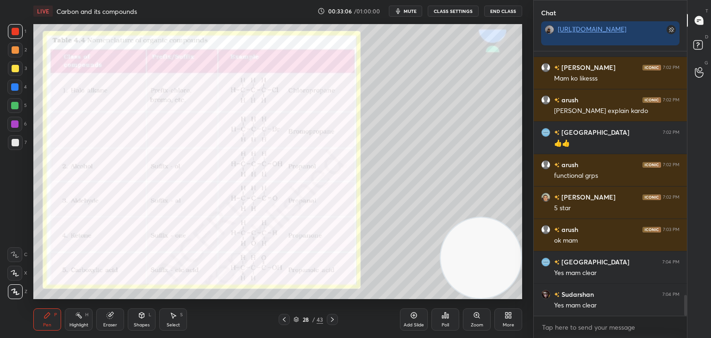
click at [283, 318] on icon at bounding box center [284, 319] width 7 height 7
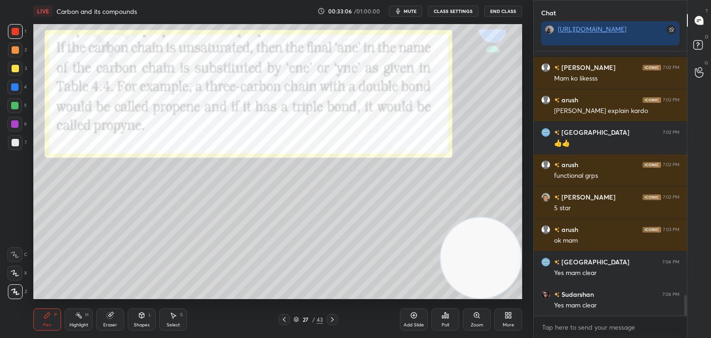
scroll to position [3091, 0]
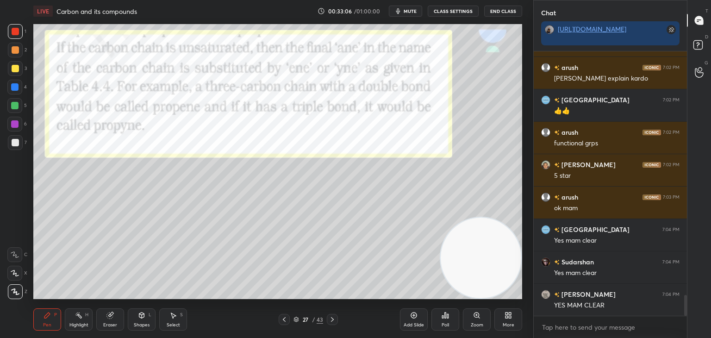
click at [283, 318] on icon at bounding box center [284, 319] width 7 height 7
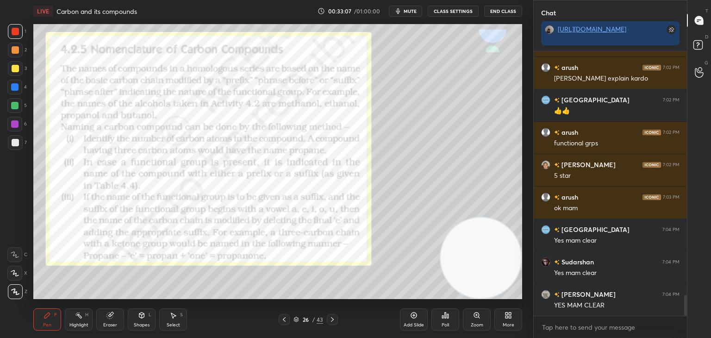
click at [283, 318] on icon at bounding box center [284, 319] width 7 height 7
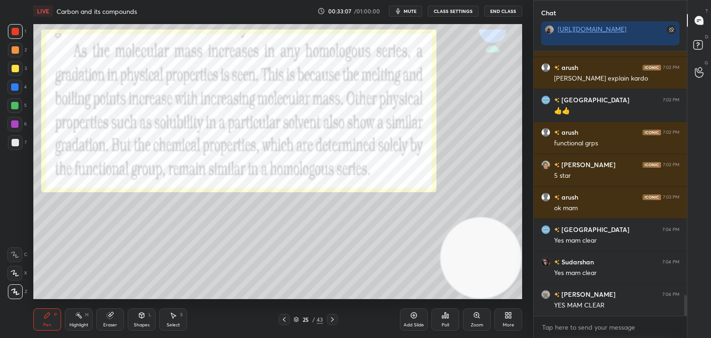
click at [284, 317] on icon at bounding box center [284, 319] width 7 height 7
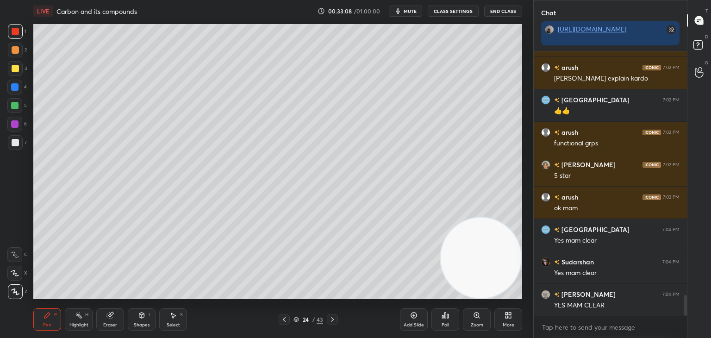
click at [285, 318] on icon at bounding box center [284, 319] width 7 height 7
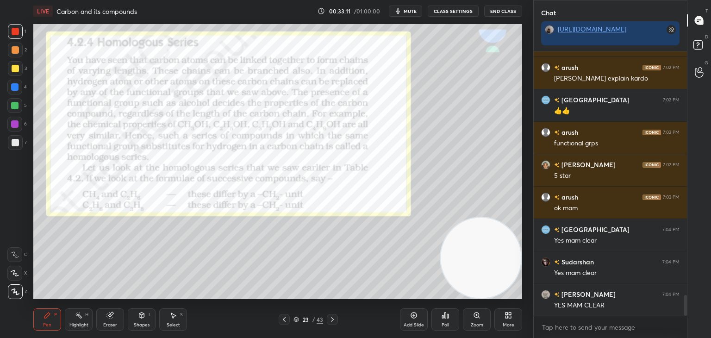
click at [284, 317] on icon at bounding box center [284, 319] width 7 height 7
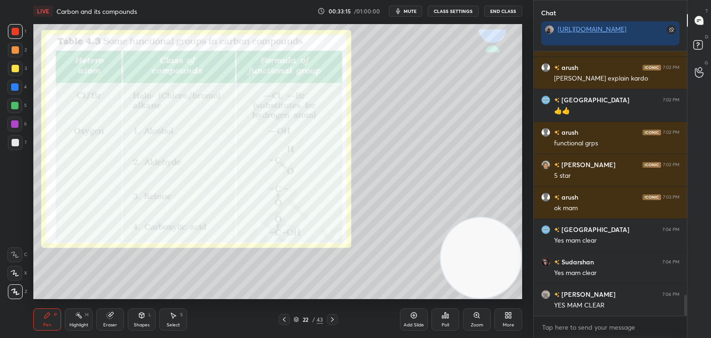
click at [287, 320] on icon at bounding box center [284, 319] width 7 height 7
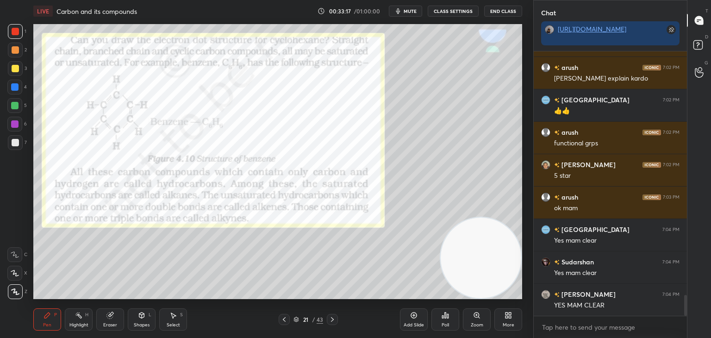
click at [406, 312] on div "Add Slide" at bounding box center [414, 319] width 28 height 22
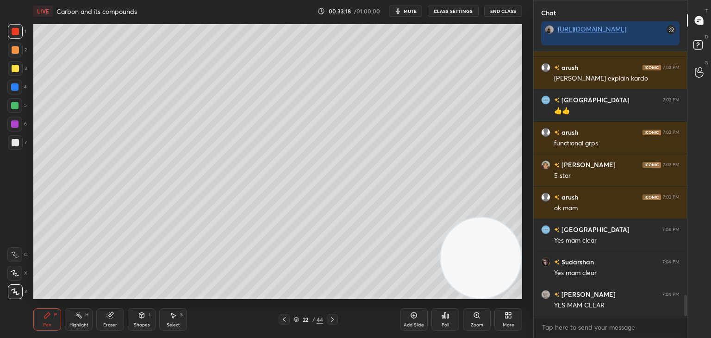
click at [19, 143] on div at bounding box center [15, 142] width 15 height 15
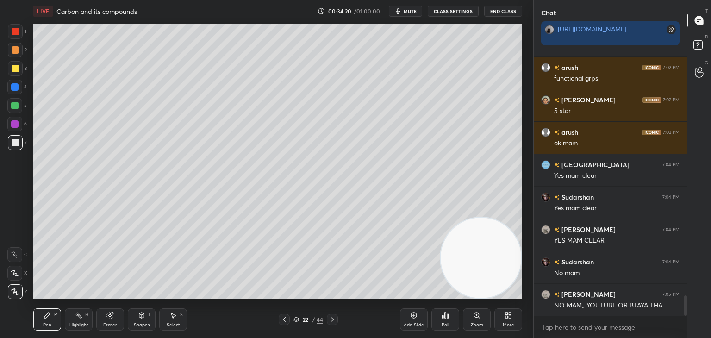
scroll to position [3188, 0]
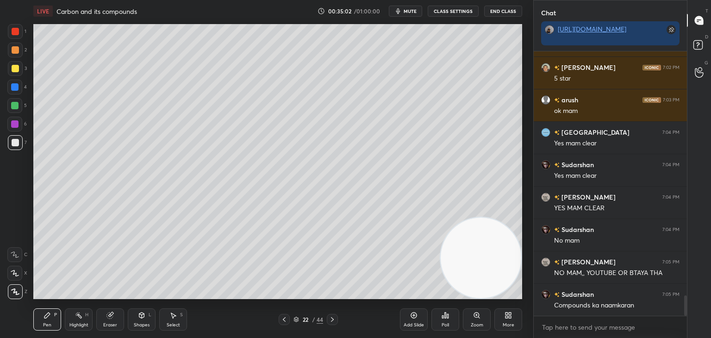
click at [332, 321] on icon at bounding box center [332, 319] width 7 height 7
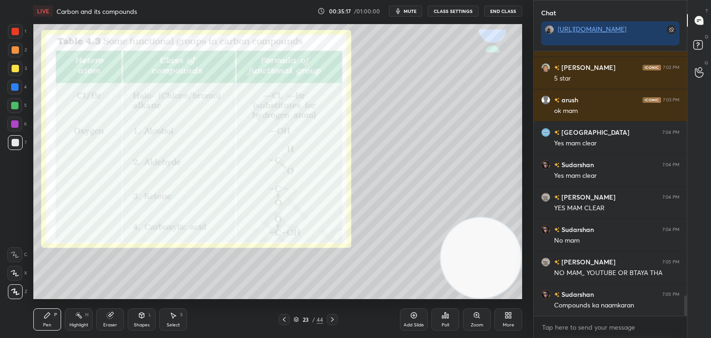
click at [15, 35] on div at bounding box center [15, 31] width 7 height 7
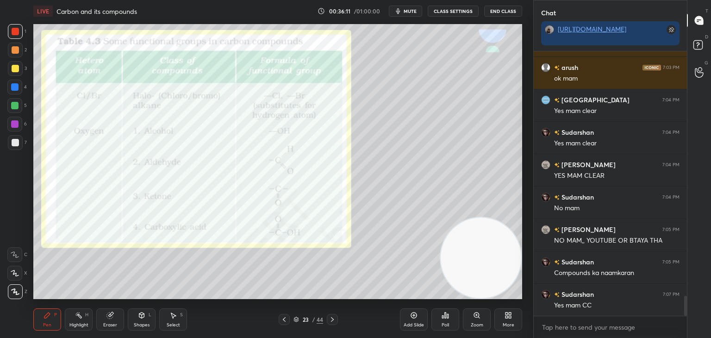
scroll to position [3253, 0]
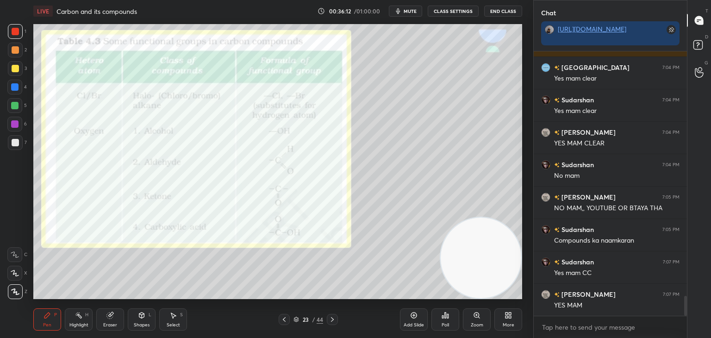
click at [414, 318] on icon at bounding box center [413, 315] width 7 height 7
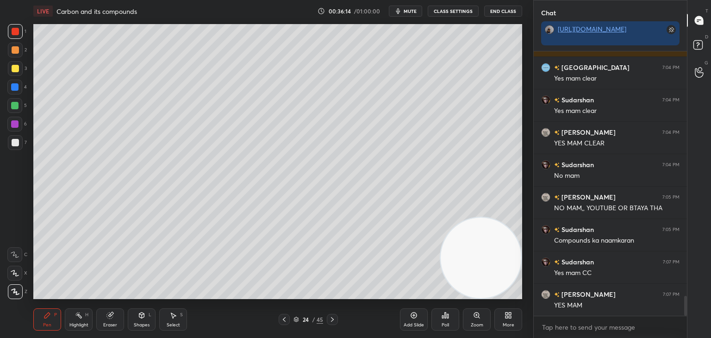
click at [13, 144] on div at bounding box center [15, 142] width 7 height 7
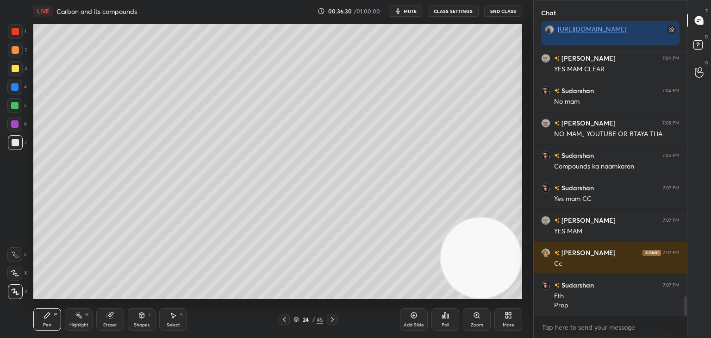
scroll to position [3360, 0]
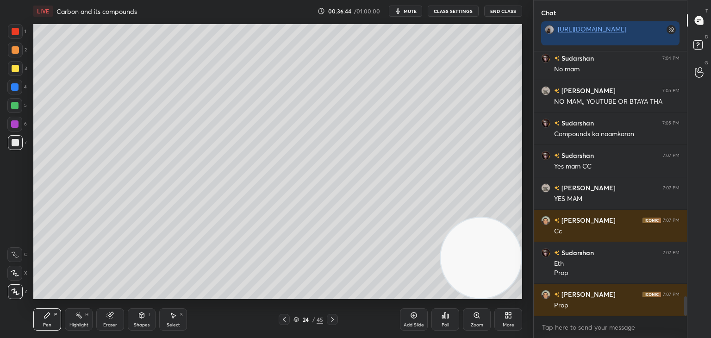
click at [417, 317] on icon at bounding box center [413, 315] width 7 height 7
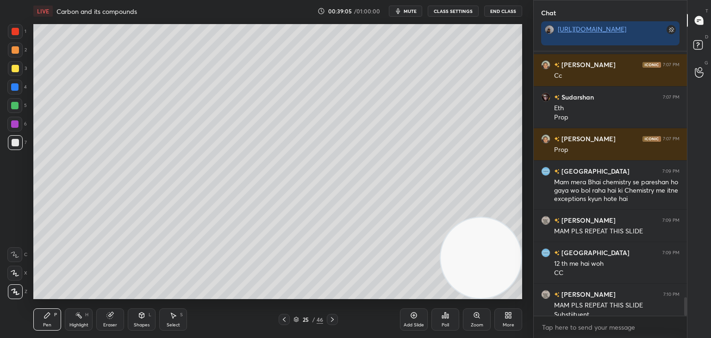
scroll to position [3524, 0]
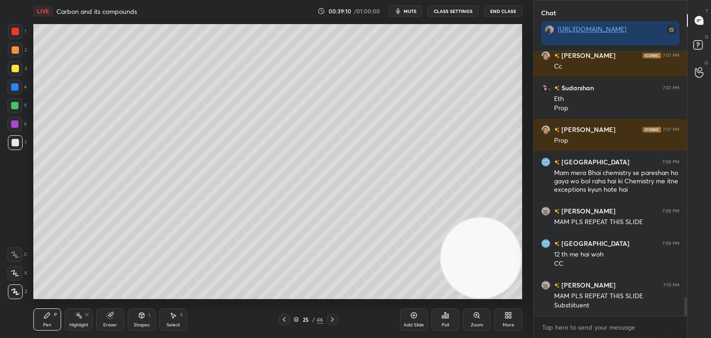
click at [420, 320] on div "Add Slide" at bounding box center [414, 319] width 28 height 22
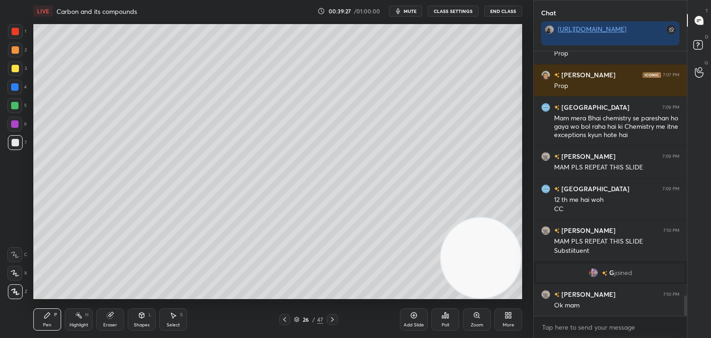
scroll to position [3204, 0]
click at [418, 317] on div "Add Slide" at bounding box center [414, 319] width 28 height 22
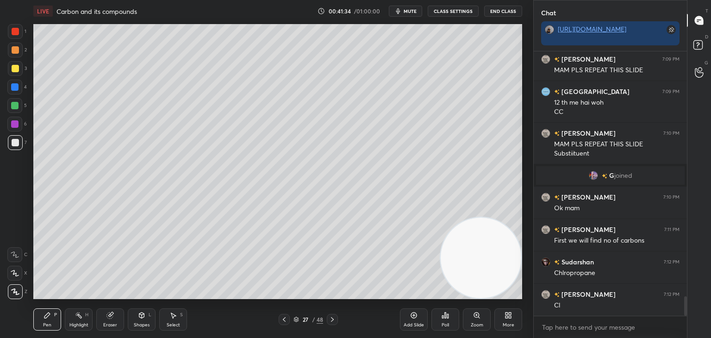
scroll to position [3323, 0]
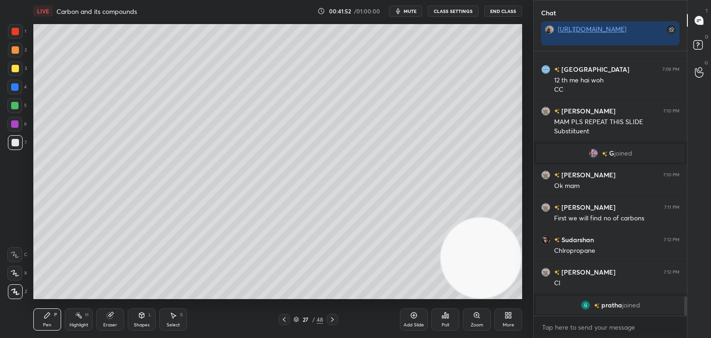
click at [415, 320] on div "Add Slide" at bounding box center [414, 319] width 28 height 22
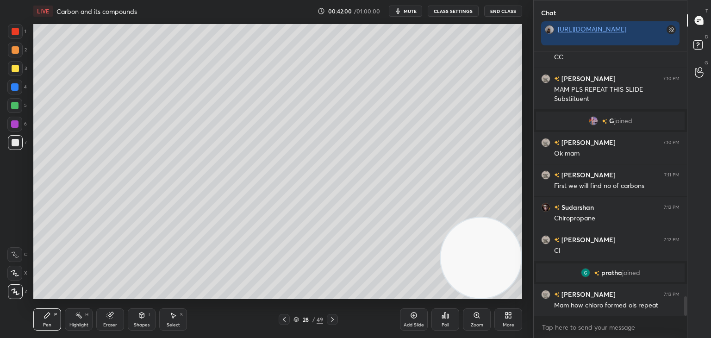
drag, startPoint x: 281, startPoint y: 319, endPoint x: 289, endPoint y: 313, distance: 9.9
click at [282, 319] on icon at bounding box center [284, 319] width 7 height 7
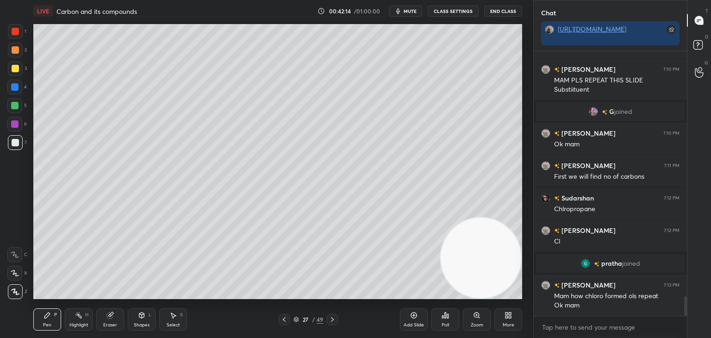
click at [409, 314] on div "Add Slide" at bounding box center [414, 319] width 28 height 22
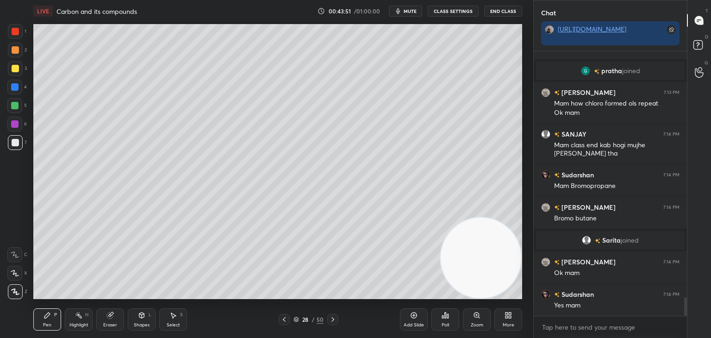
scroll to position [3525, 0]
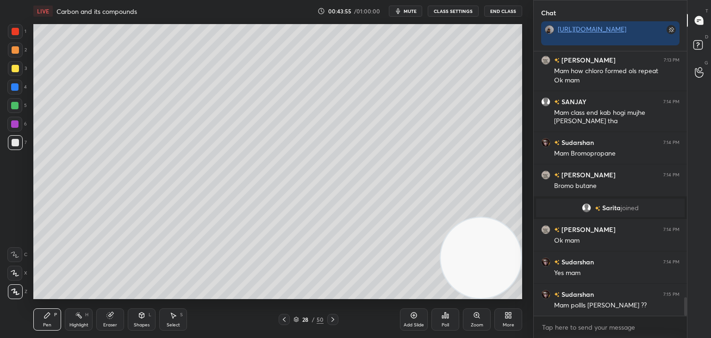
drag, startPoint x: 416, startPoint y: 317, endPoint x: 417, endPoint y: 312, distance: 5.2
click at [416, 315] on icon at bounding box center [413, 315] width 7 height 7
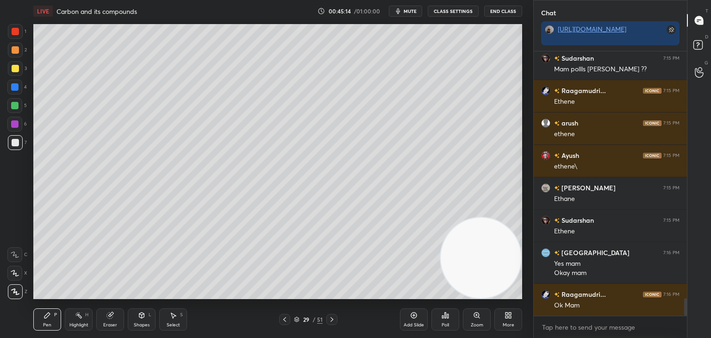
scroll to position [3802, 0]
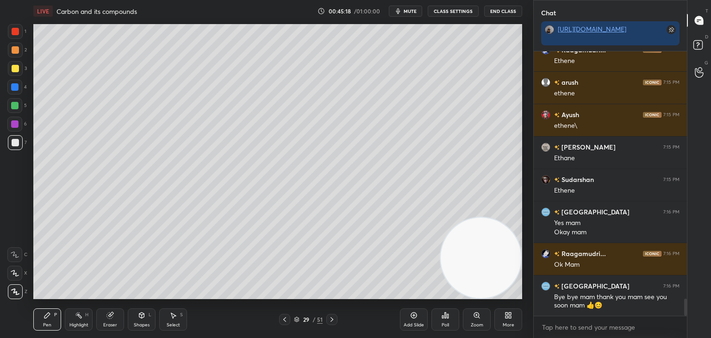
click at [499, 11] on button "End Class" at bounding box center [503, 11] width 38 height 11
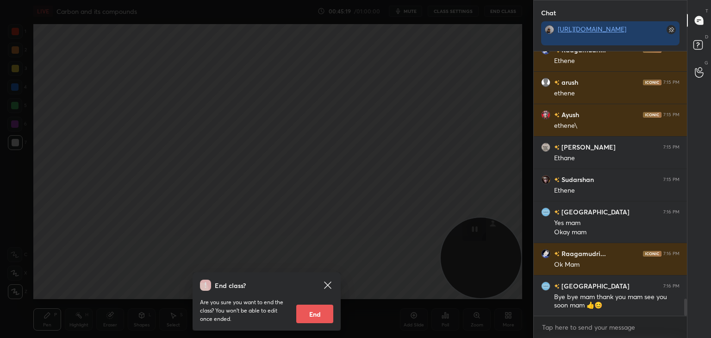
scroll to position [3835, 0]
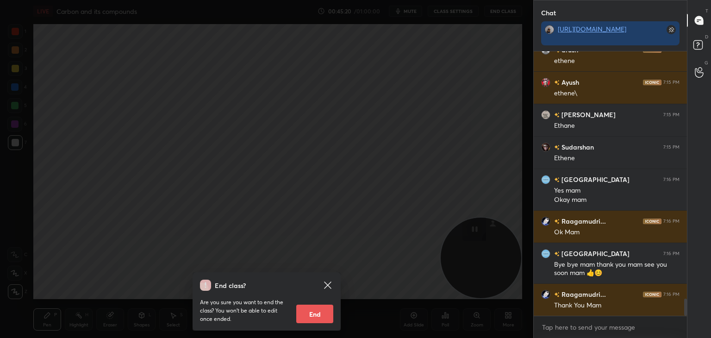
click at [310, 311] on button "End" at bounding box center [314, 314] width 37 height 19
type textarea "x"
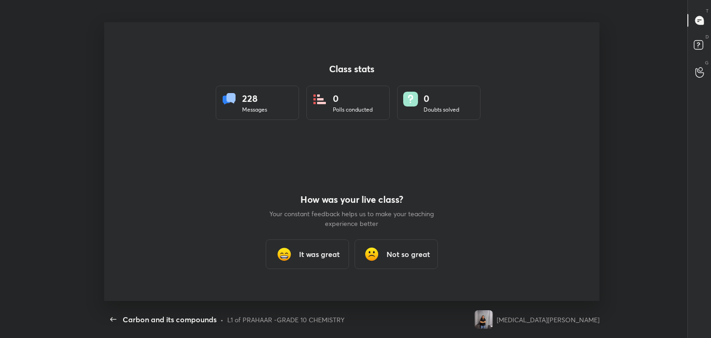
scroll to position [0, 0]
